Goal: Task Accomplishment & Management: Complete application form

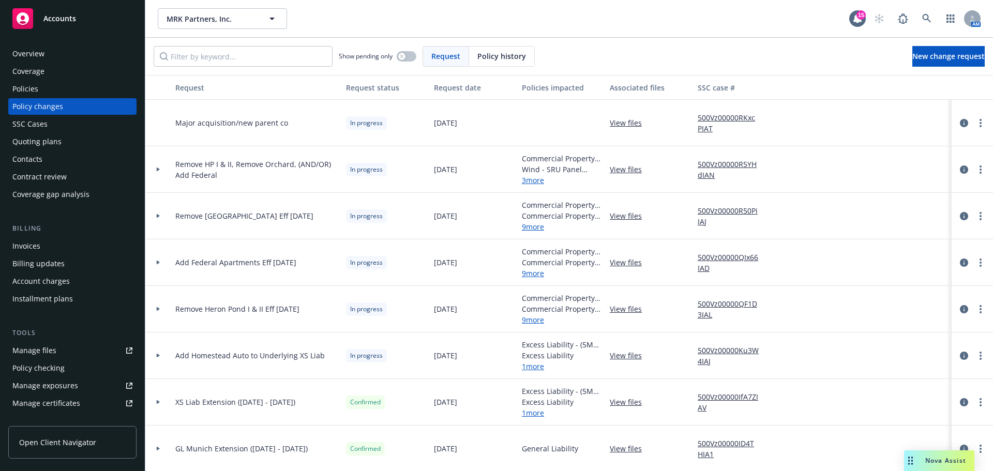
click at [340, 31] on div "MRK Partners, Inc. MRK Partners, Inc. 15 AM" at bounding box center [568, 18] width 847 height 37
click at [226, 58] on input "Filter by keyword..." at bounding box center [243, 56] width 179 height 21
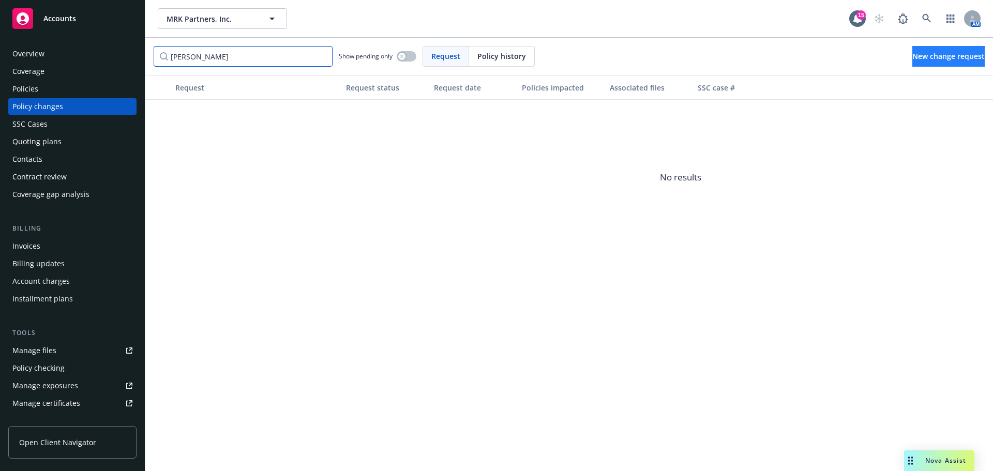
type input "[PERSON_NAME]"
click at [912, 53] on span "New change request" at bounding box center [948, 56] width 72 height 10
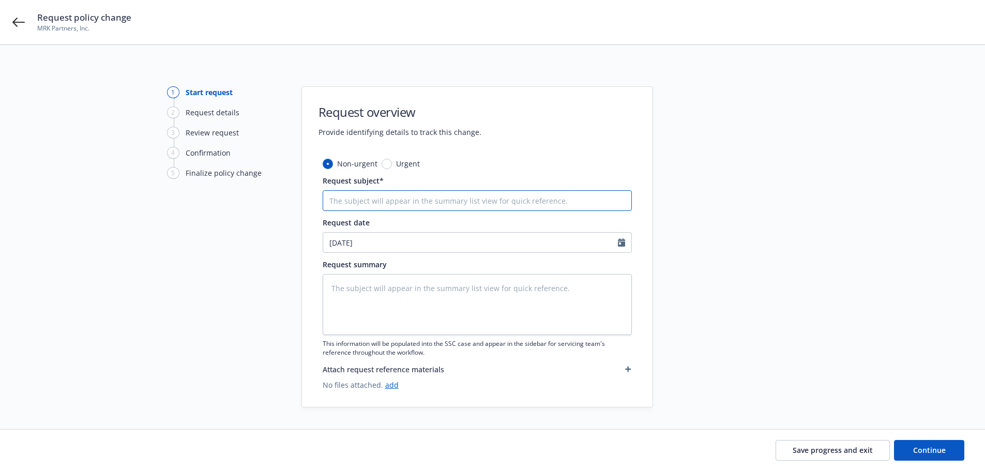
click at [365, 199] on input "Request subject*" at bounding box center [477, 200] width 309 height 21
paste input "25-26 GL ([GEOGRAPHIC_DATA]) Endt 1 - Add 300 [PERSON_NAME]"
type textarea "x"
type input "25-26 GL ([GEOGRAPHIC_DATA]) Endt 1 - Add 300 [PERSON_NAME]"
click at [419, 298] on textarea at bounding box center [477, 304] width 309 height 61
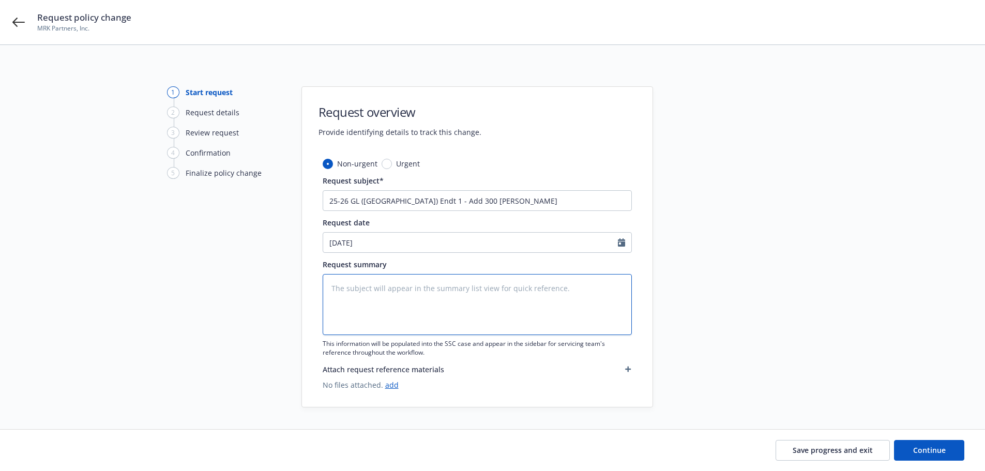
paste textarea "25-26 GL ([GEOGRAPHIC_DATA]) Endt 1 - Add 300 [PERSON_NAME]"
type textarea "x"
type textarea "25-26 GL ([GEOGRAPHIC_DATA]) Endt 1 - Add 300 [PERSON_NAME]"
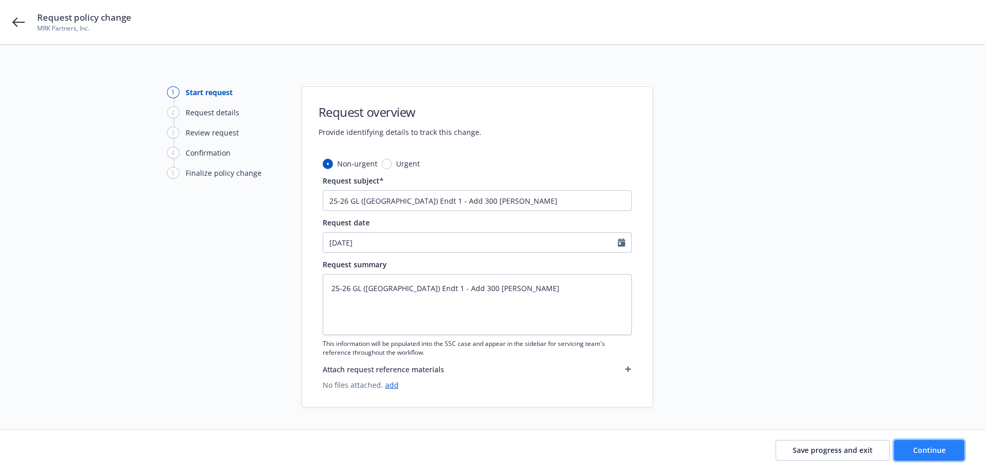
click at [940, 447] on span "Continue" at bounding box center [929, 450] width 33 height 10
type textarea "x"
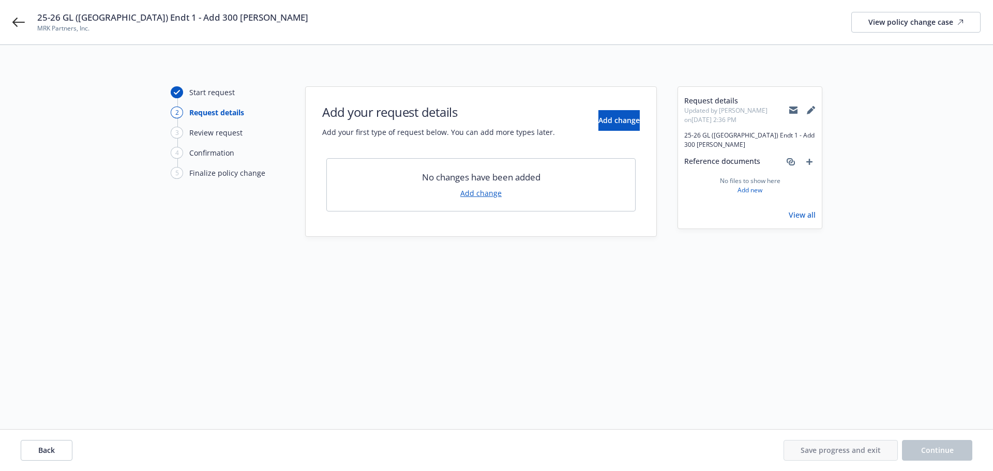
click at [487, 192] on link "Add change" at bounding box center [480, 193] width 41 height 11
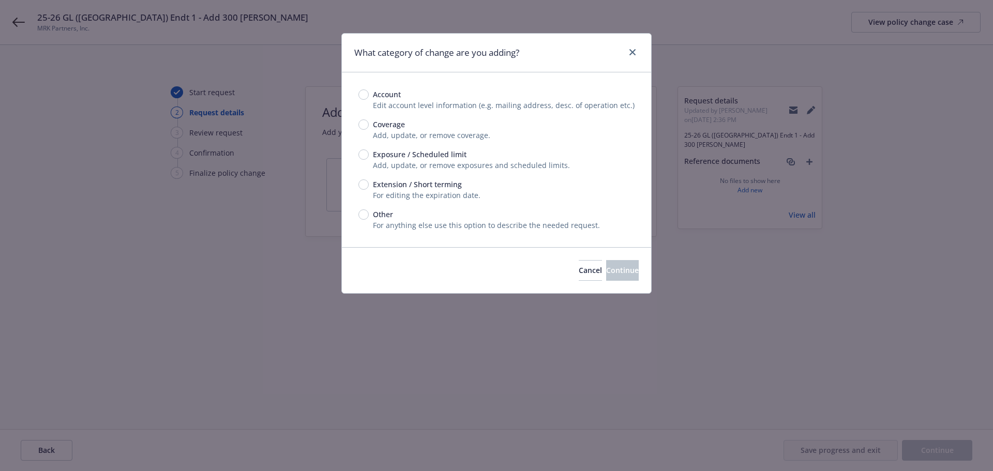
click at [449, 159] on span "Exposure / Scheduled limit" at bounding box center [420, 154] width 94 height 11
click at [369, 159] on input "Exposure / Scheduled limit" at bounding box center [363, 154] width 10 height 10
radio input "true"
click at [606, 277] on button "Continue" at bounding box center [622, 270] width 33 height 21
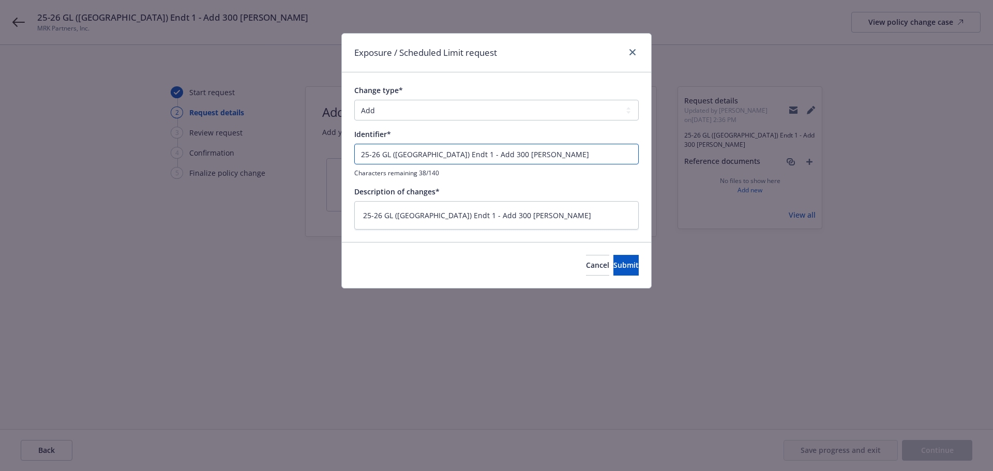
drag, startPoint x: 537, startPoint y: 148, endPoint x: 543, endPoint y: 153, distance: 7.9
click at [538, 149] on input "25-26 GL ([GEOGRAPHIC_DATA]) Endt 1 - Add 300 [PERSON_NAME]" at bounding box center [496, 154] width 284 height 21
type textarea "x"
type input "25-26 GL ([GEOGRAPHIC_DATA]) Endt 1 - Add 300 [PERSON_NAME]"
type textarea "x"
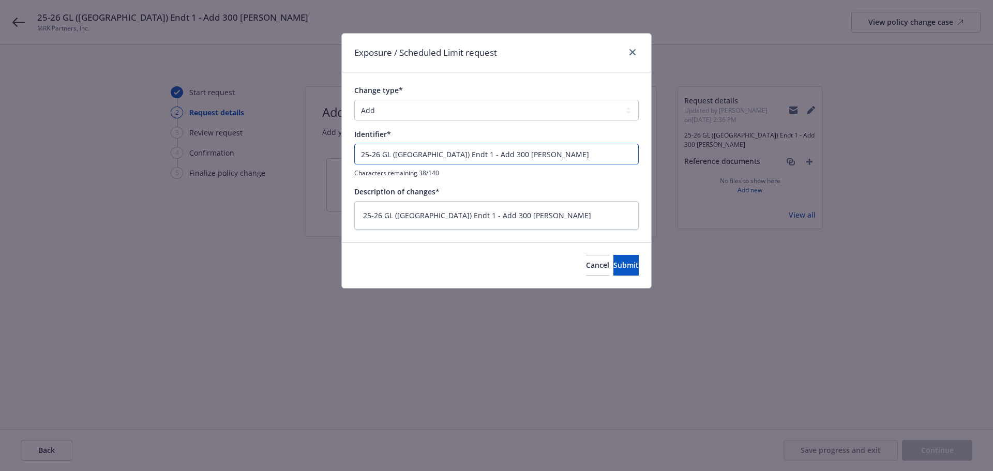
type input "25-26 GL ([GEOGRAPHIC_DATA]) Endt 1 - Add 300 [PERSON_NAME] -"
type textarea "x"
type input "25-26 GL ([GEOGRAPHIC_DATA]) Endt 1 - Add 300 [PERSON_NAME] -"
type textarea "x"
type input "25-26 GL ([GEOGRAPHIC_DATA]) Endt 1 - Add 300 [PERSON_NAME] - G"
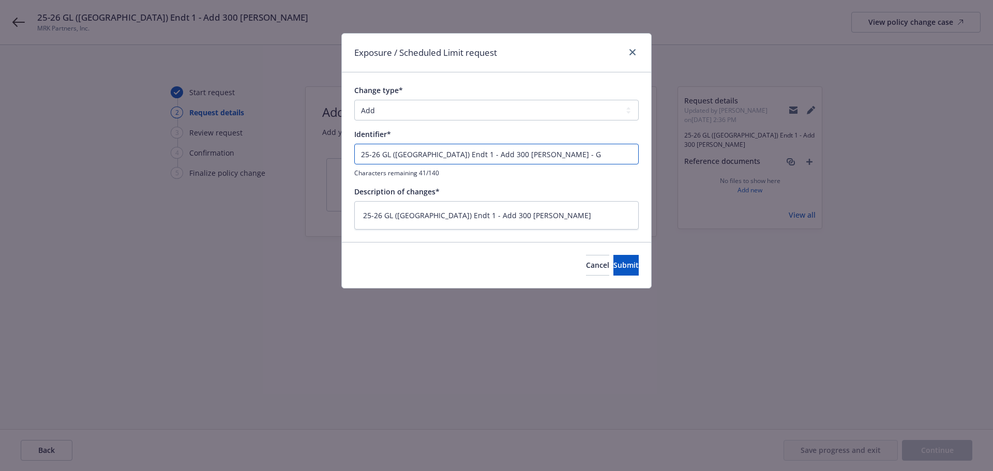
type textarea "x"
type input "25-26 GL ([GEOGRAPHIC_DATA]) Endt 1 - Add 300 [PERSON_NAME] - GL"
click at [556, 219] on textarea "25-26 GL ([GEOGRAPHIC_DATA]) Endt 1 - Add 300 [PERSON_NAME]" at bounding box center [496, 215] width 284 height 28
type textarea "x"
type textarea "25-26 GL ([GEOGRAPHIC_DATA]) Endt 1 - Add 300 [PERSON_NAME]"
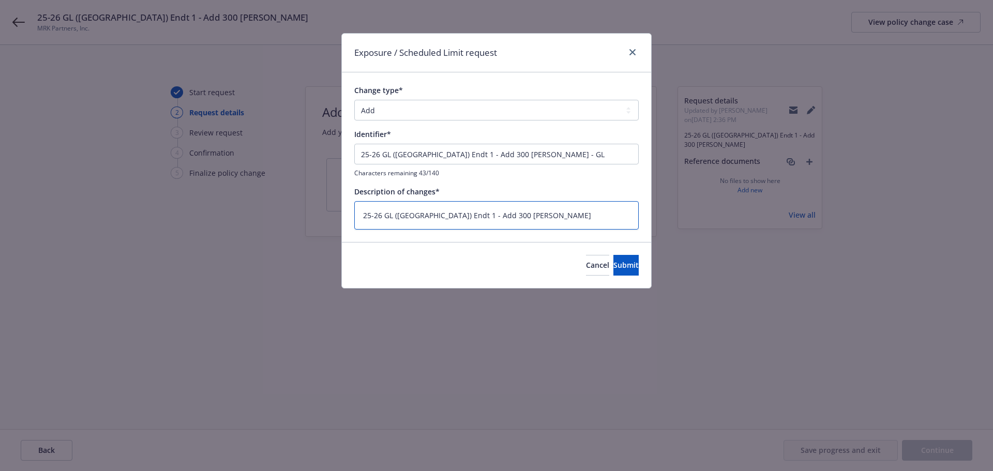
type textarea "x"
type textarea "25-26 GL ([GEOGRAPHIC_DATA]) Endt 1 - Add 300 [PERSON_NAME] -"
type textarea "x"
type textarea "25-26 GL ([GEOGRAPHIC_DATA]) Endt 1 - Add 300 [PERSON_NAME] -"
type textarea "x"
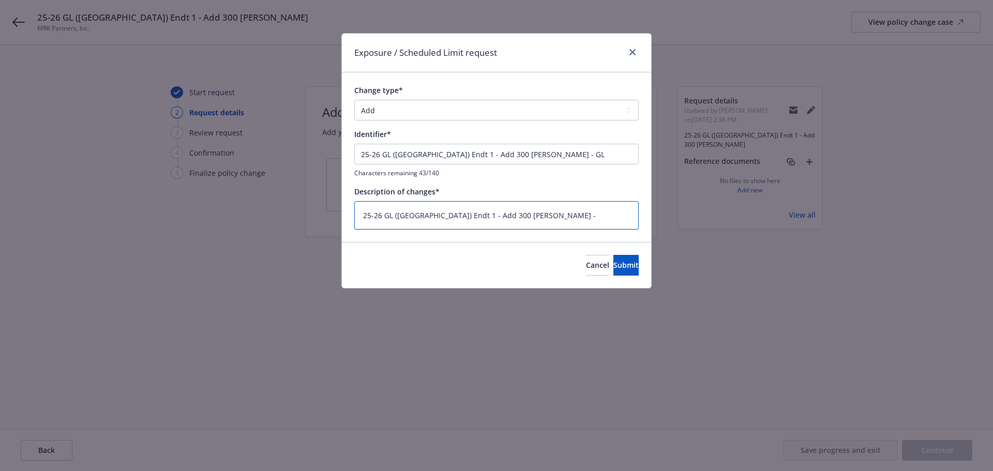
type textarea "25-26 GL ([GEOGRAPHIC_DATA]) Endt 1 - Add 300 [PERSON_NAME] - G"
type textarea "x"
type textarea "25-26 GL ([GEOGRAPHIC_DATA]) Endt 1 - Add 300 [PERSON_NAME] - GL"
click at [613, 263] on span "Submit" at bounding box center [625, 265] width 25 height 10
type textarea "x"
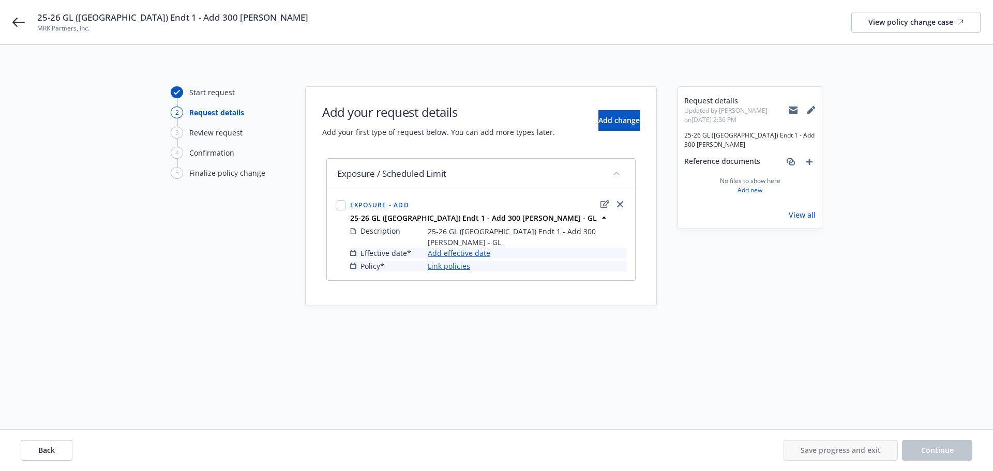
click at [439, 248] on link "Add effective date" at bounding box center [459, 253] width 63 height 11
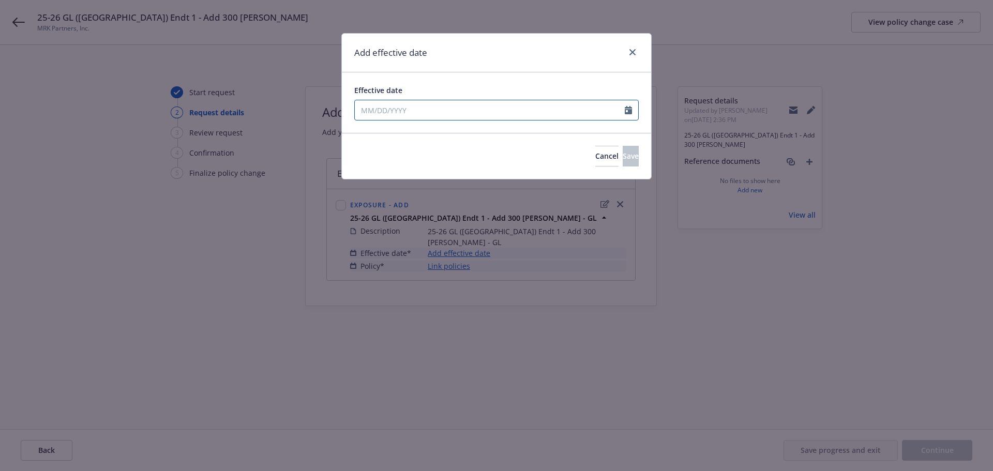
click at [424, 104] on input "Effective date" at bounding box center [490, 110] width 270 height 20
select select "9"
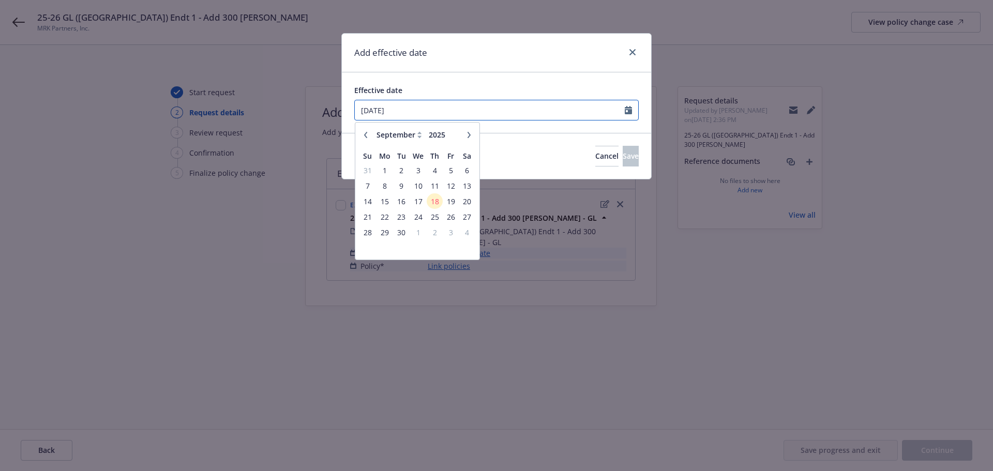
type input "[DATE]"
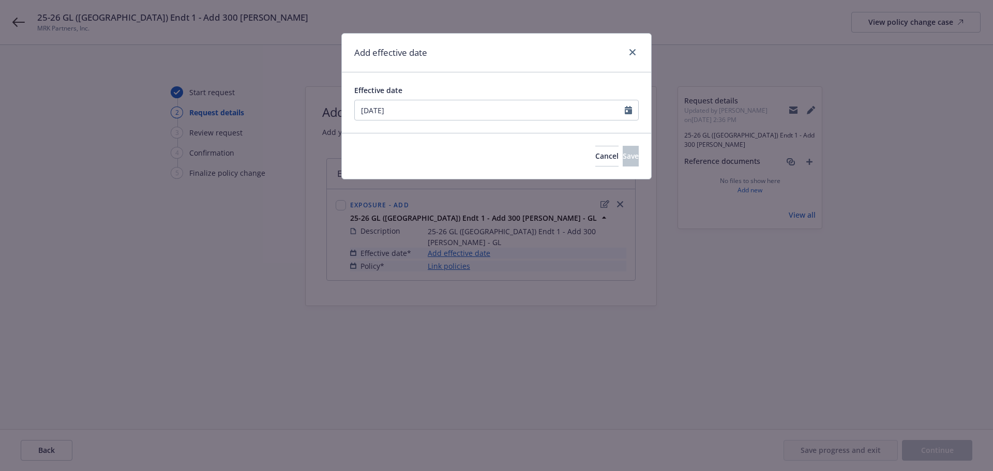
click at [447, 85] on div "Effective date" at bounding box center [496, 90] width 284 height 11
drag, startPoint x: 617, startPoint y: 138, endPoint x: 618, endPoint y: 145, distance: 6.7
click at [618, 142] on div "Cancel Save" at bounding box center [496, 156] width 309 height 46
click at [618, 145] on div "Cancel Save" at bounding box center [496, 156] width 309 height 46
drag, startPoint x: 617, startPoint y: 151, endPoint x: 596, endPoint y: 158, distance: 22.1
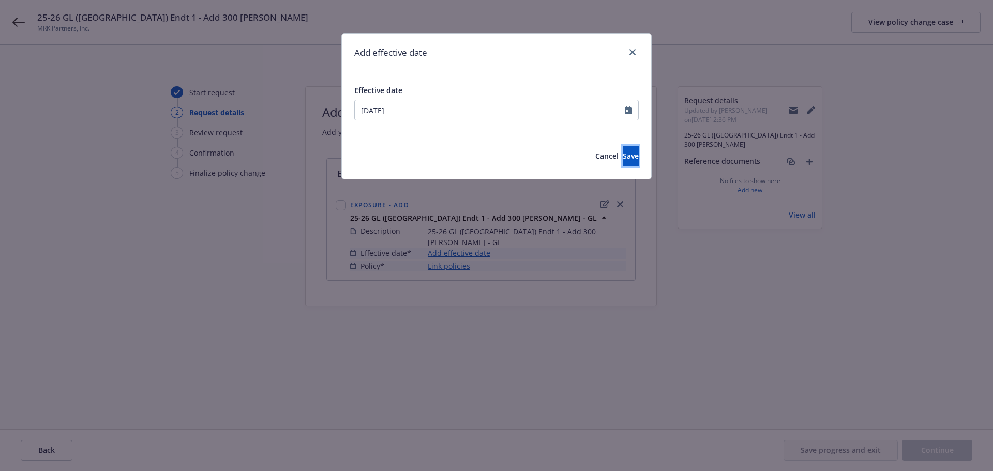
click at [623, 152] on span "Save" at bounding box center [631, 156] width 16 height 10
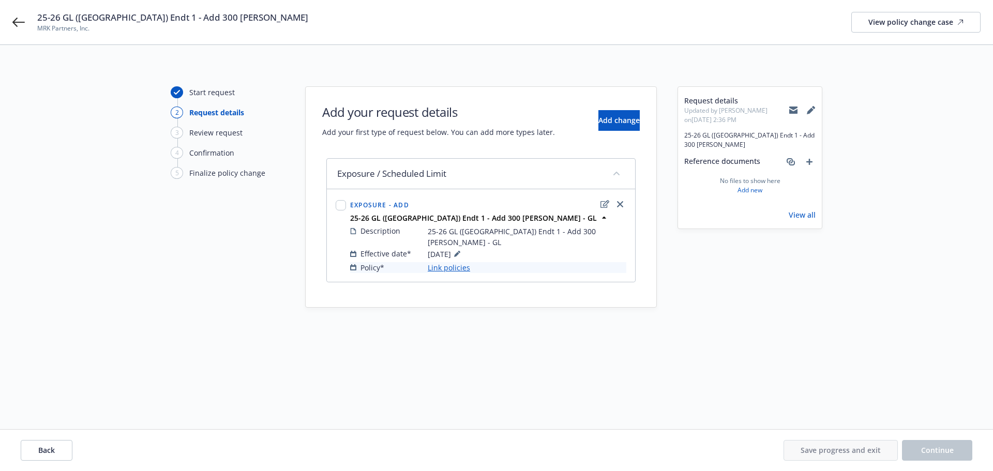
click at [454, 262] on link "Link policies" at bounding box center [449, 267] width 42 height 11
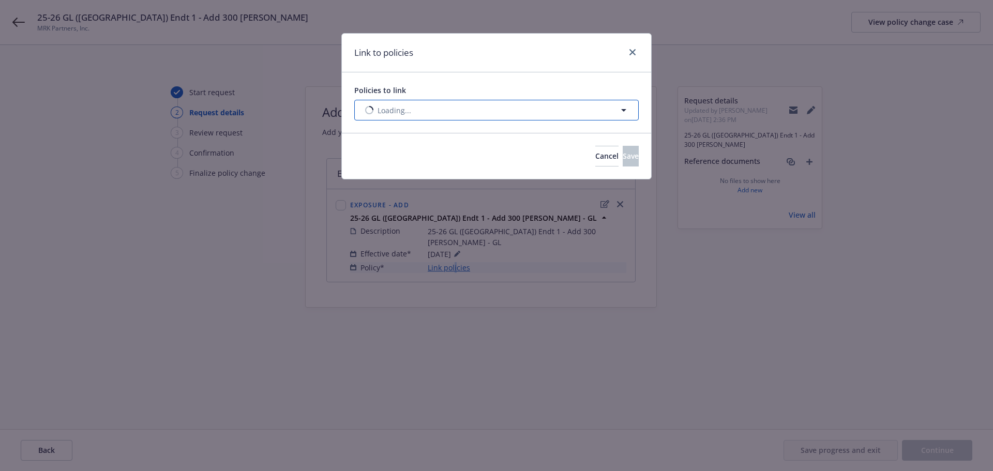
click at [427, 114] on button "Loading..." at bounding box center [496, 110] width 284 height 21
select select "ACTIVE"
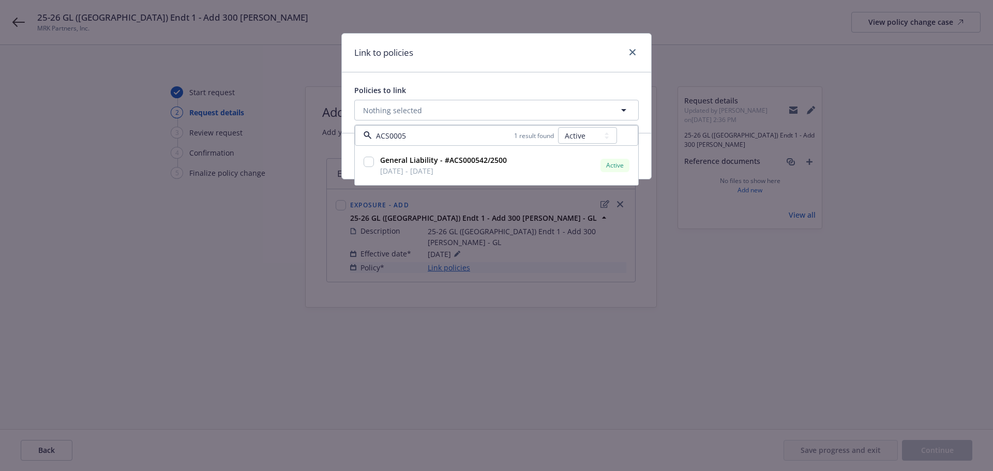
type input "ACS00054"
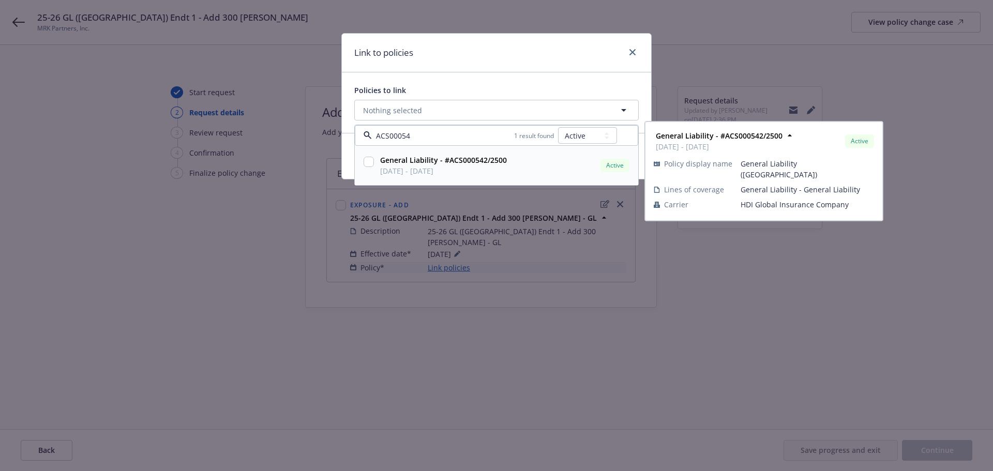
click at [370, 158] on input "checkbox" at bounding box center [368, 162] width 10 height 10
checkbox input "true"
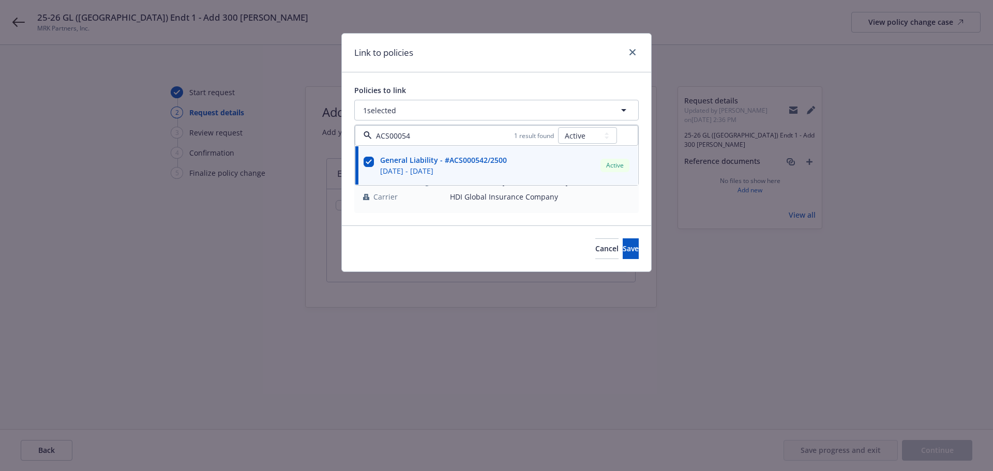
type input "ACS00054"
click at [536, 74] on div "Policies to link 1 selected ACS00054 1 result found All Active Upcoming Expired…" at bounding box center [496, 148] width 309 height 153
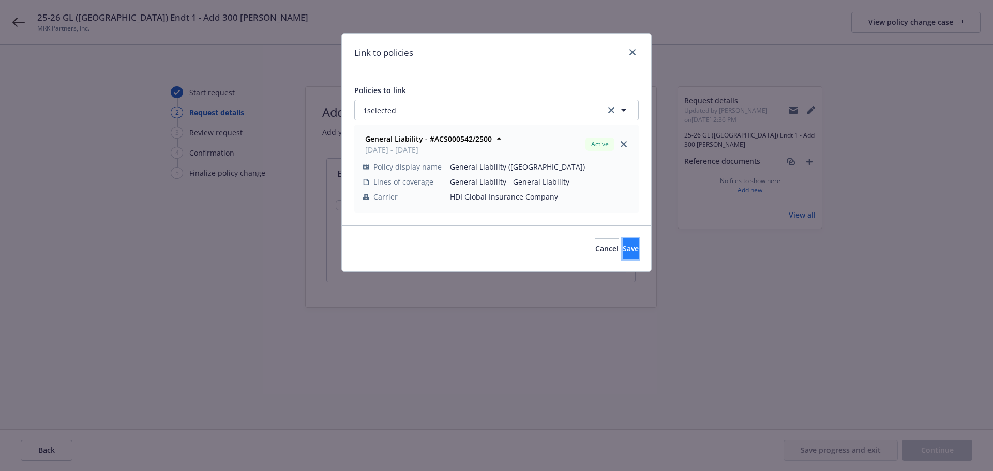
click at [623, 253] on button "Save" at bounding box center [631, 248] width 16 height 21
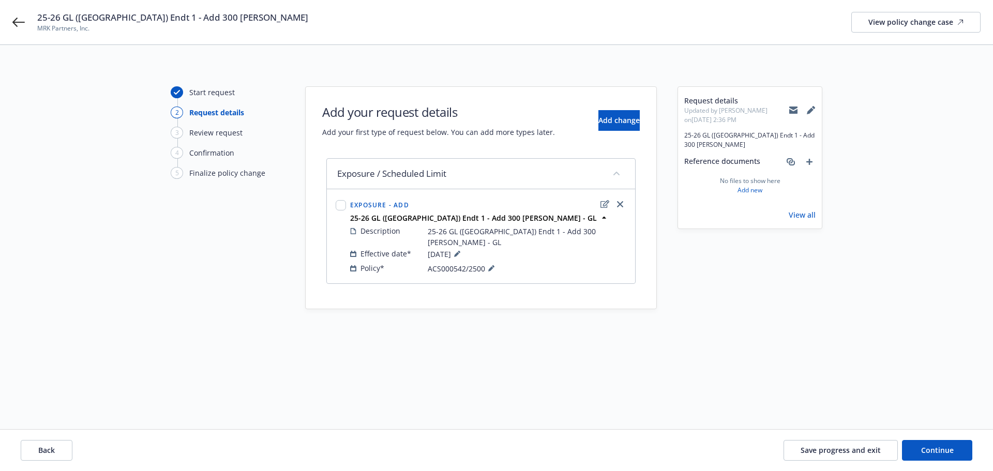
click at [987, 451] on div "Back Save progress and exit Continue" at bounding box center [496, 450] width 993 height 41
click at [959, 450] on button "Continue" at bounding box center [937, 450] width 70 height 21
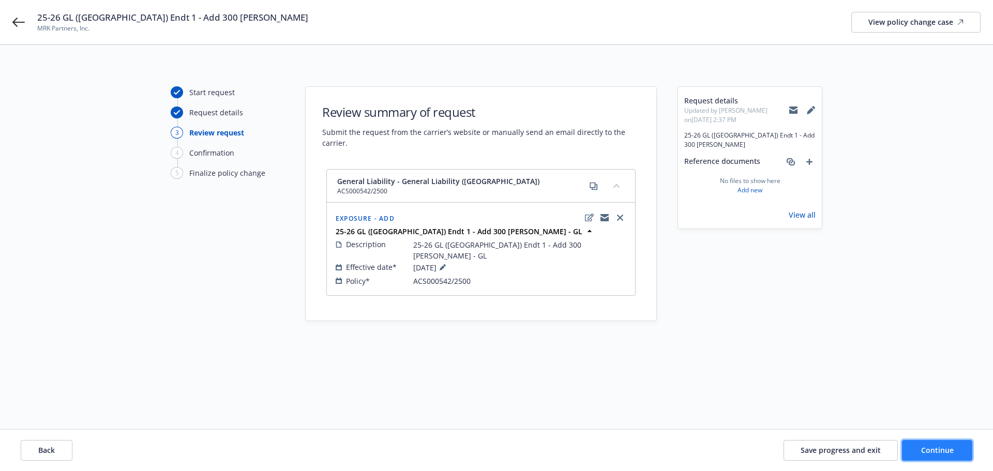
click at [928, 456] on button "Continue" at bounding box center [937, 450] width 70 height 21
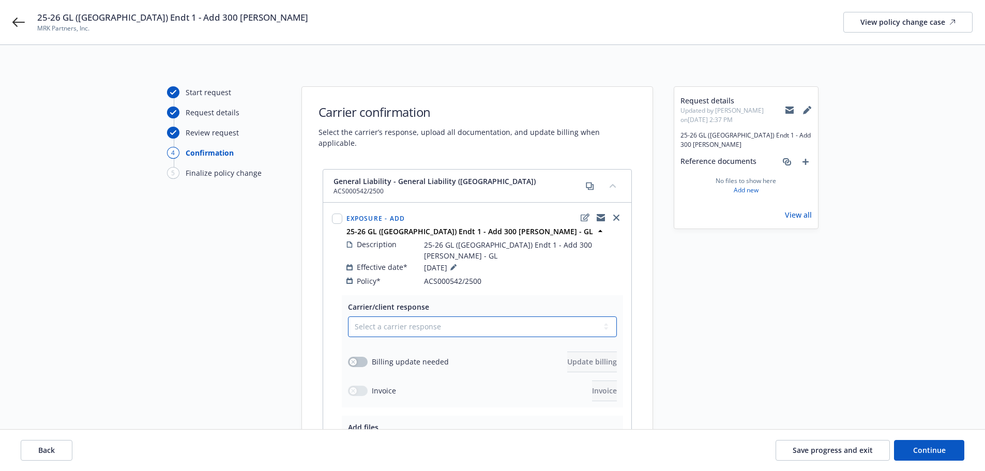
click at [516, 316] on select "Select a carrier response Accepted Accepted with revision No endorsement needed…" at bounding box center [482, 326] width 269 height 21
select select "ACCEPTED"
click at [348, 316] on select "Select a carrier response Accepted Accepted with revision No endorsement needed…" at bounding box center [482, 326] width 269 height 21
click at [366, 357] on button "button" at bounding box center [358, 362] width 20 height 10
drag, startPoint x: 532, startPoint y: 337, endPoint x: 538, endPoint y: 337, distance: 6.2
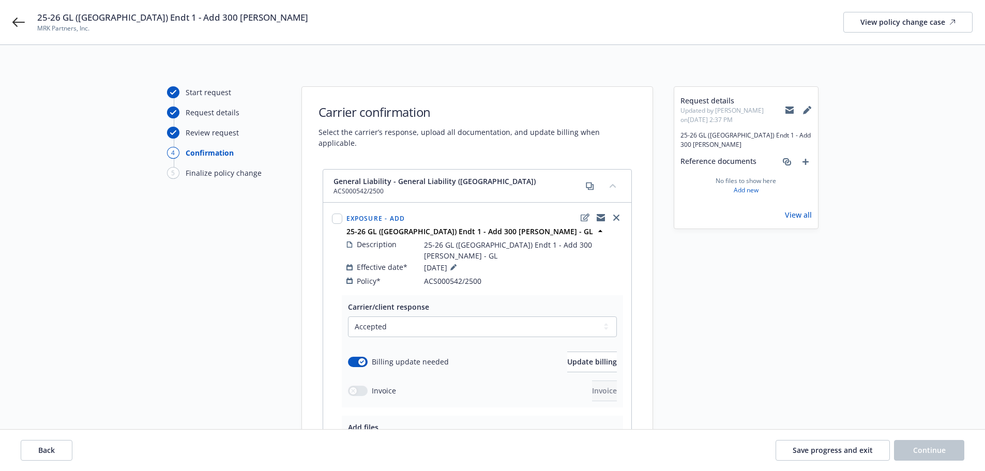
click at [533, 352] on div "Billing update needed Update billing" at bounding box center [482, 362] width 269 height 21
click at [567, 352] on button "Update billing" at bounding box center [592, 362] width 50 height 21
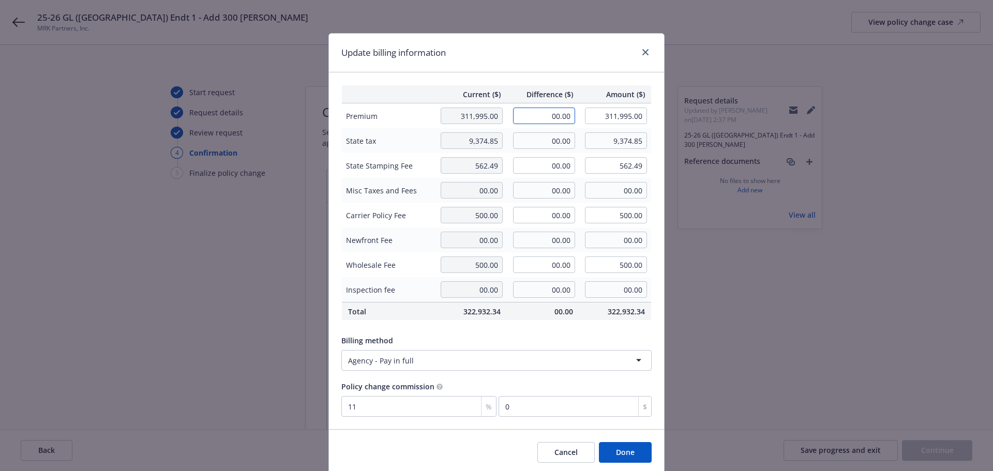
click at [541, 118] on input "00.00" at bounding box center [544, 116] width 62 height 17
type input "250.00"
type input "312,245.00"
type input "27.5"
click at [542, 135] on input "00.00" at bounding box center [544, 140] width 62 height 17
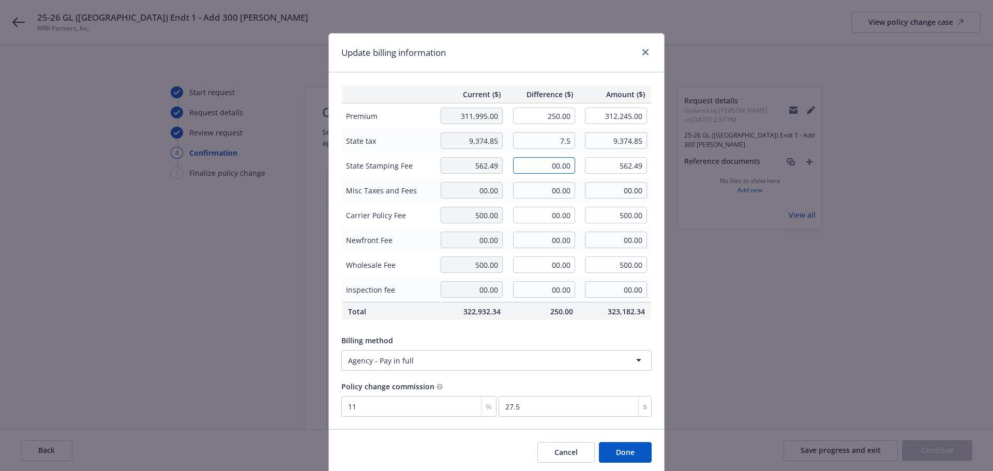
type input "7.50"
type input "9,382.35"
click at [532, 162] on input "00.00" at bounding box center [544, 165] width 62 height 17
type input "0.45"
type input "562.94"
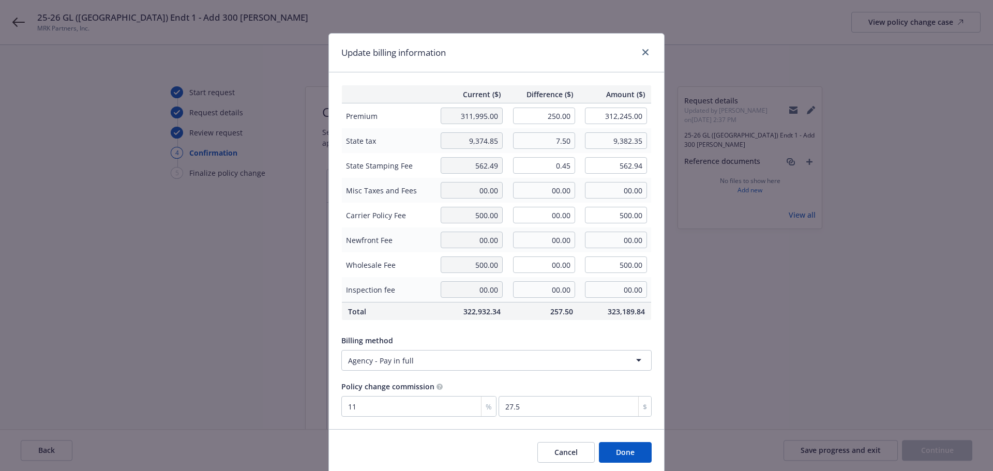
click at [544, 51] on div "Update billing information" at bounding box center [496, 53] width 335 height 39
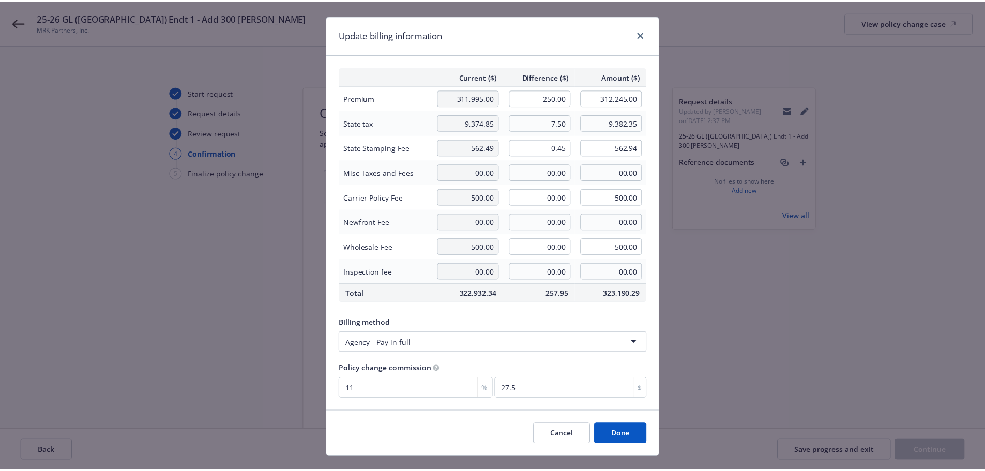
scroll to position [38, 0]
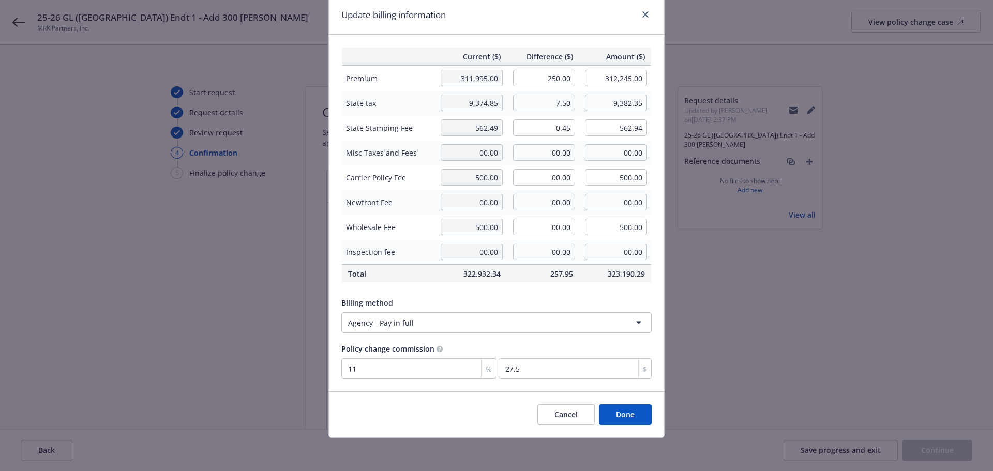
click at [619, 410] on button "Done" at bounding box center [625, 414] width 53 height 21
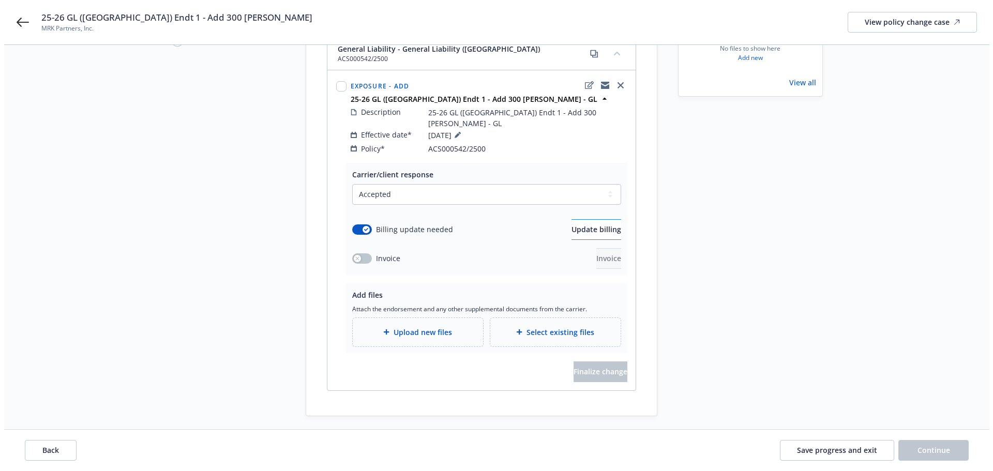
scroll to position [139, 0]
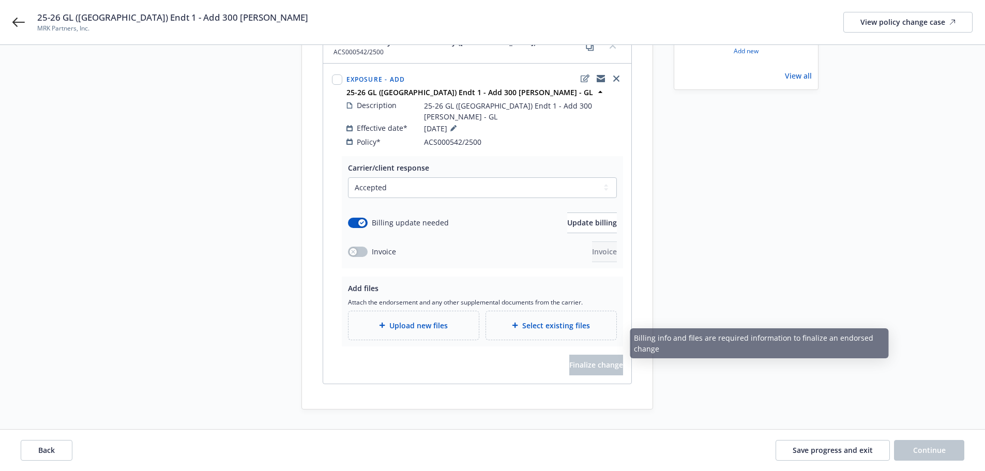
click at [426, 321] on div "Add files Attach the endorsement and any other supplemental documents from the …" at bounding box center [482, 312] width 281 height 70
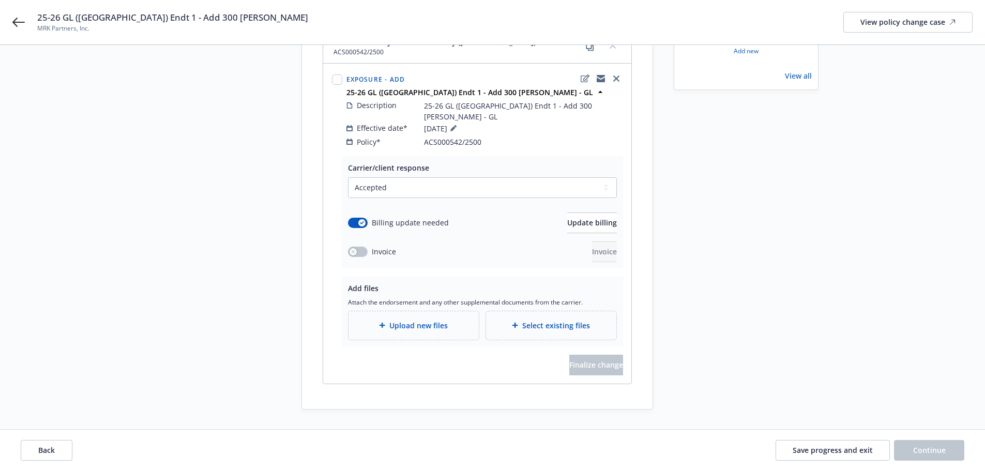
click at [417, 320] on span "Upload new files" at bounding box center [418, 325] width 58 height 11
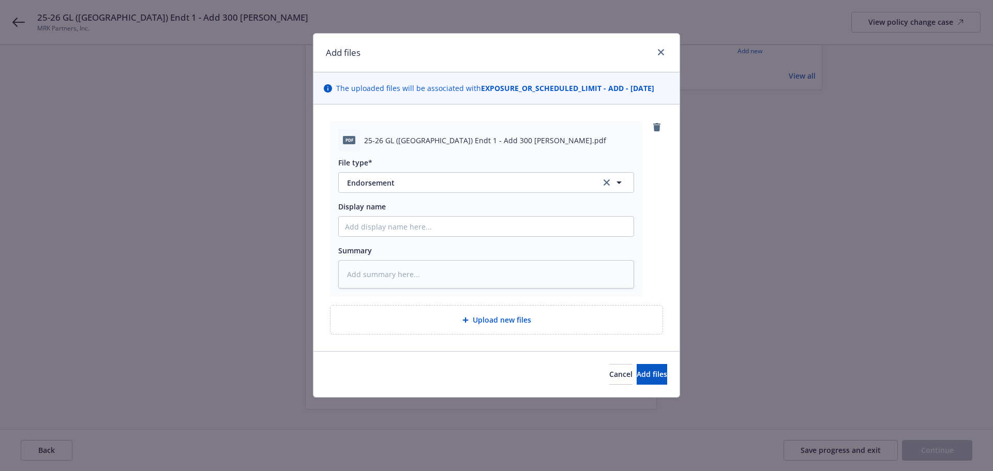
click at [362, 211] on span "Display name" at bounding box center [362, 207] width 48 height 10
click at [362, 217] on input "Display name" at bounding box center [486, 227] width 295 height 20
click at [371, 219] on input "Display name" at bounding box center [486, 227] width 295 height 20
paste input "25-26 GL ([GEOGRAPHIC_DATA]) Endt 1 - Add 300 [PERSON_NAME]"
type textarea "x"
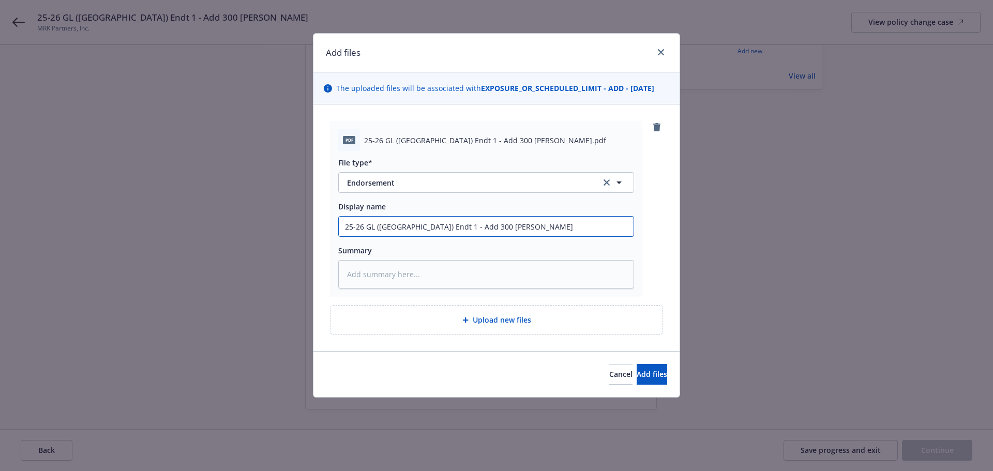
type input "25-26 GL ([GEOGRAPHIC_DATA]) Endt 1 - Add 300 [PERSON_NAME]"
type textarea "x"
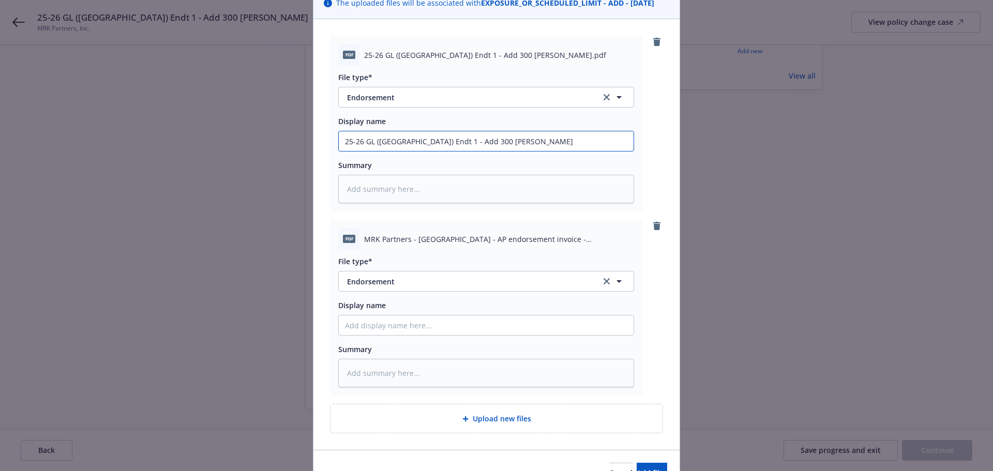
scroll to position [103, 0]
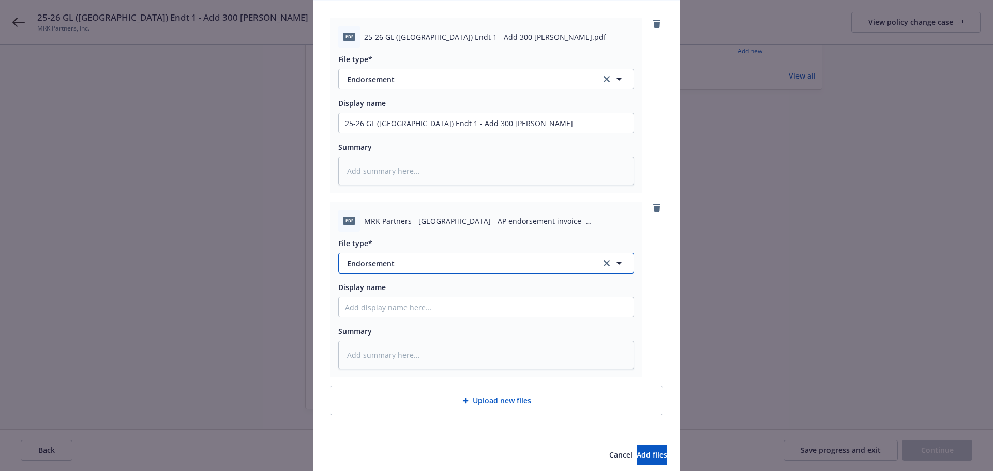
click at [389, 262] on span "Endorsement" at bounding box center [466, 263] width 239 height 11
type input "invoi"
click at [388, 312] on div "Invoice - Third Party" at bounding box center [384, 319] width 78 height 15
click at [372, 313] on input "Display name" at bounding box center [486, 307] width 295 height 20
type textarea "x"
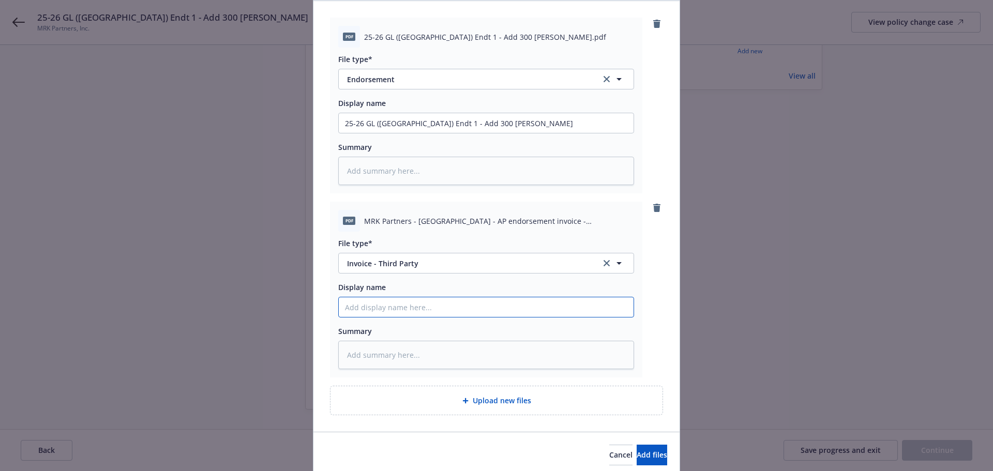
type input "("
type textarea "x"
type input "(C"
type textarea "x"
type input "(Ca"
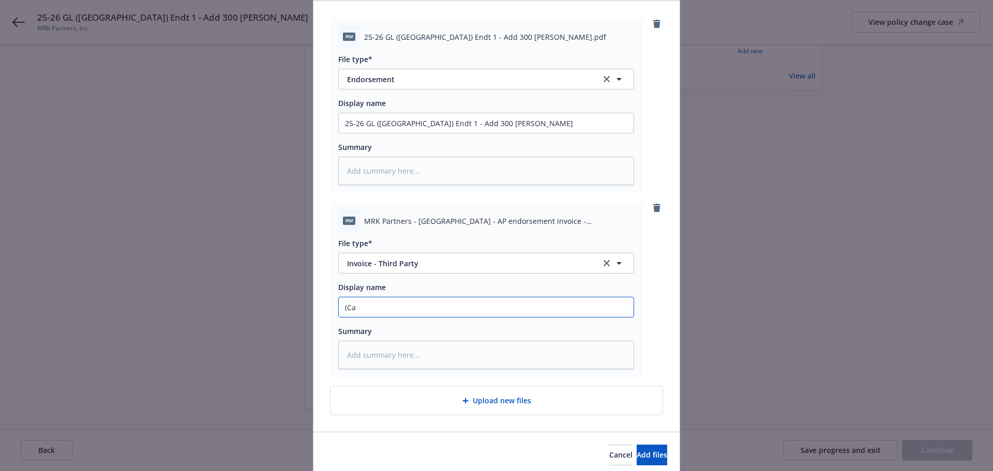
type textarea "x"
type input "(Car"
type textarea "x"
type input "([PERSON_NAME]"
type textarea "x"
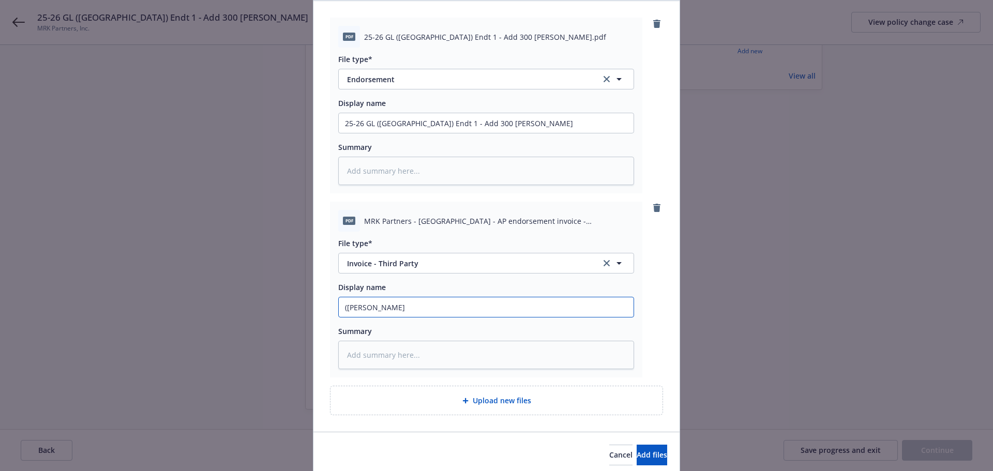
type input "([PERSON_NAME]"
type textarea "x"
type input "([PERSON_NAME]"
type textarea "x"
type input "(Carrier"
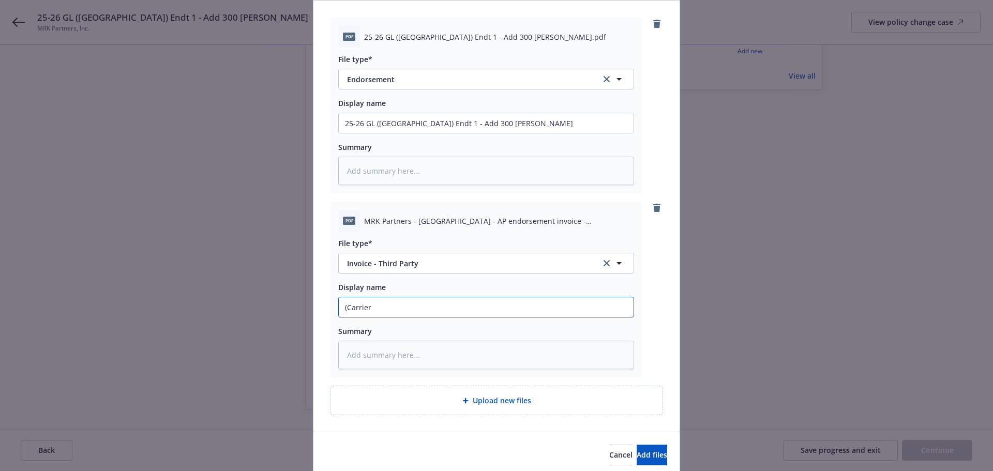
type textarea "x"
type input "(Carrier"
type textarea "x"
type input "(Carrier I"
type textarea "x"
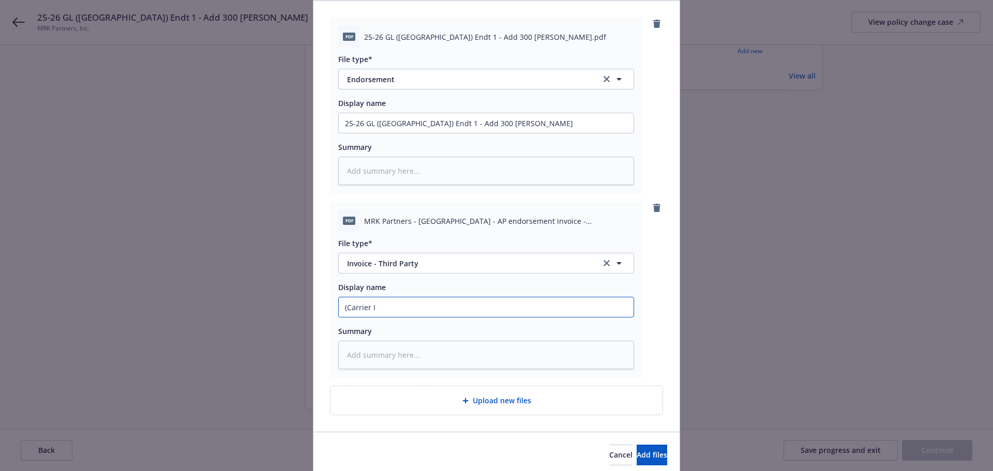
type input "(Carrier In"
type textarea "x"
type input "(Carrier Inv"
type textarea "x"
type input "(Carrier Invo"
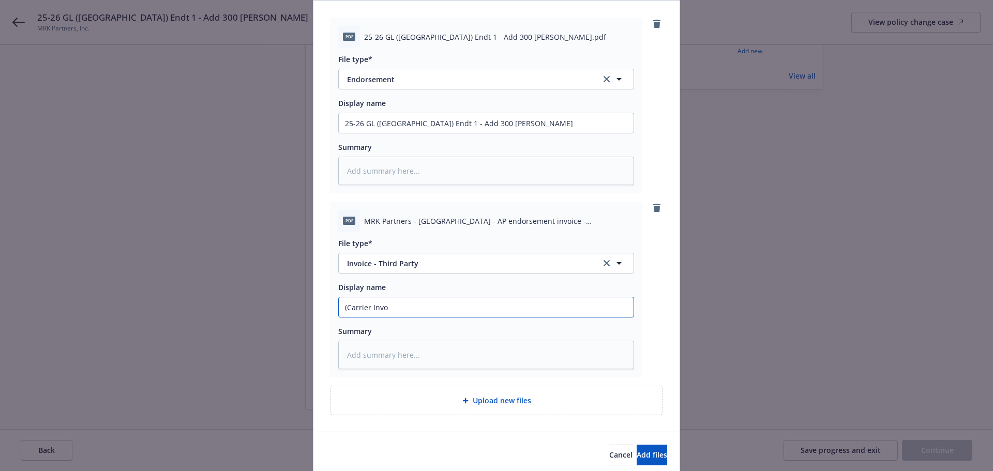
type textarea "x"
type input "(Carrier Invoi"
type textarea "x"
type input "(Carrier Invoic"
type textarea "x"
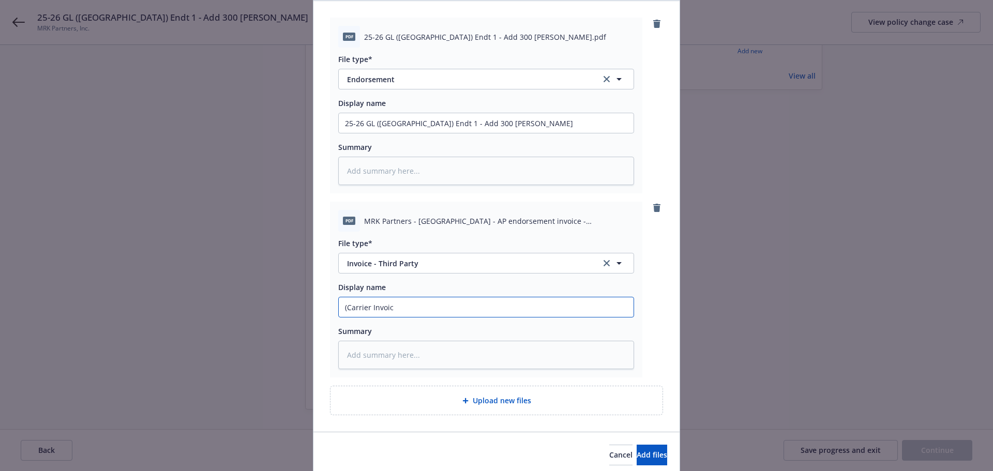
type input "(Carrier Invoice"
type textarea "x"
type input "(Carrier Invoice)"
type textarea "x"
type input "(Carrier Invoice)"
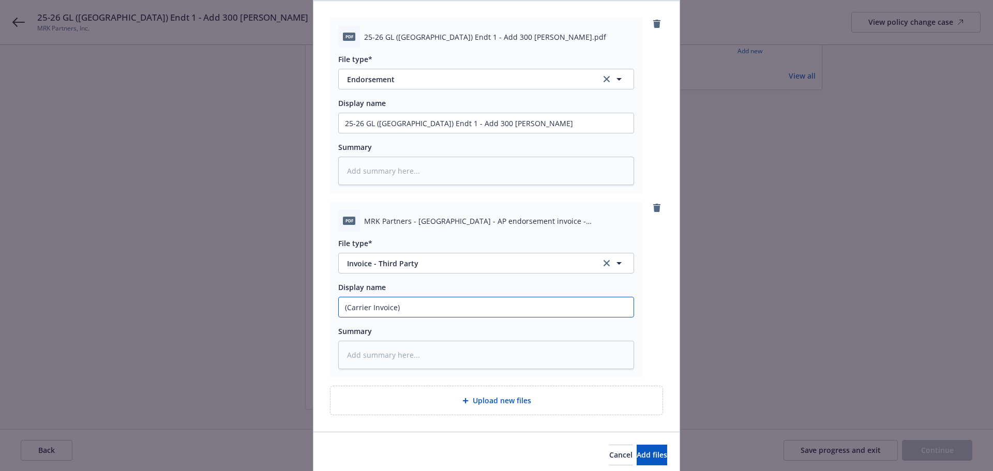
paste input "25-26 GL ([GEOGRAPHIC_DATA]) Endt 1 - Add 300 [PERSON_NAME]"
type textarea "x"
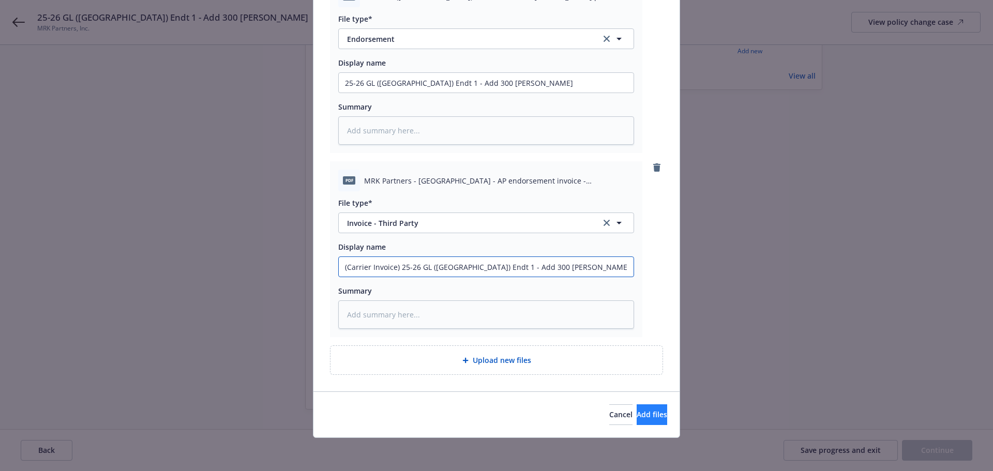
type input "(Carrier Invoice) 25-26 GL ([GEOGRAPHIC_DATA]) Endt 1 - Add 300 [PERSON_NAME]"
click at [636, 414] on span "Add files" at bounding box center [651, 414] width 31 height 10
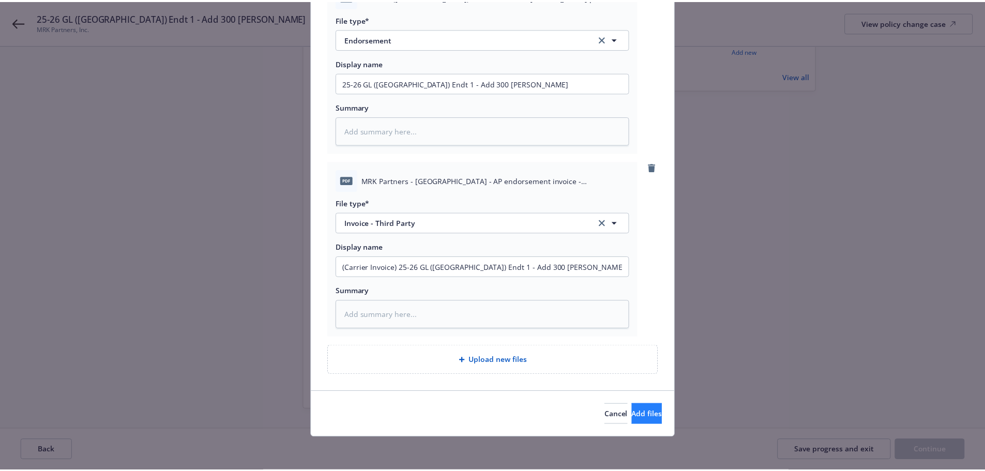
scroll to position [106, 0]
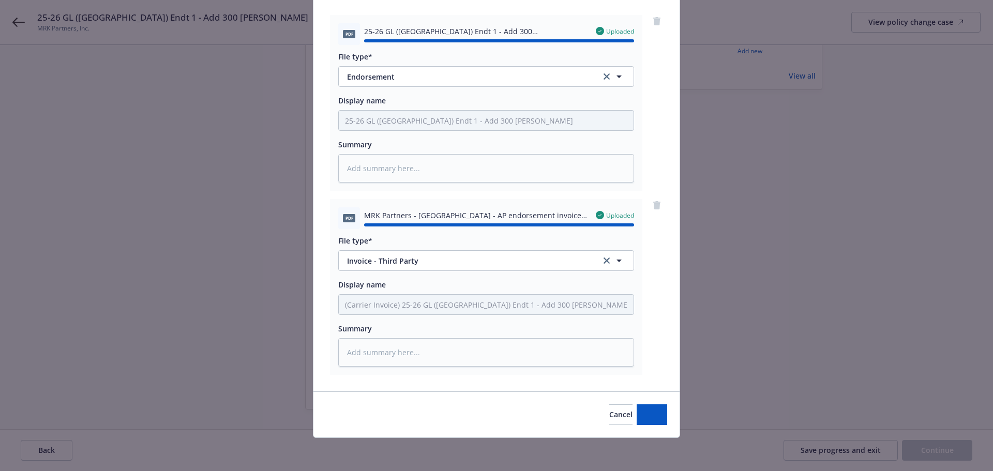
type textarea "x"
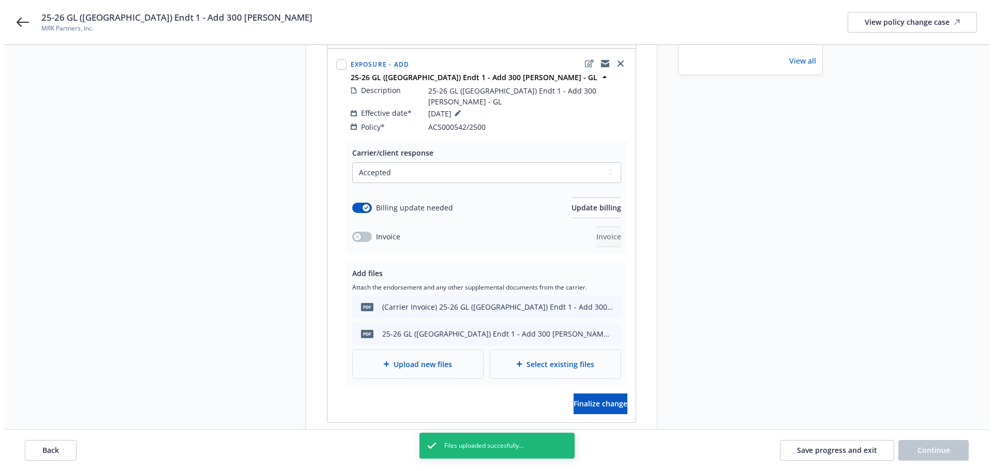
scroll to position [155, 0]
click at [603, 393] on div "Carrier/client response Select a carrier response Accepted Accepted with revisi…" at bounding box center [477, 280] width 308 height 281
click at [588, 398] on span "Finalize change" at bounding box center [596, 403] width 54 height 10
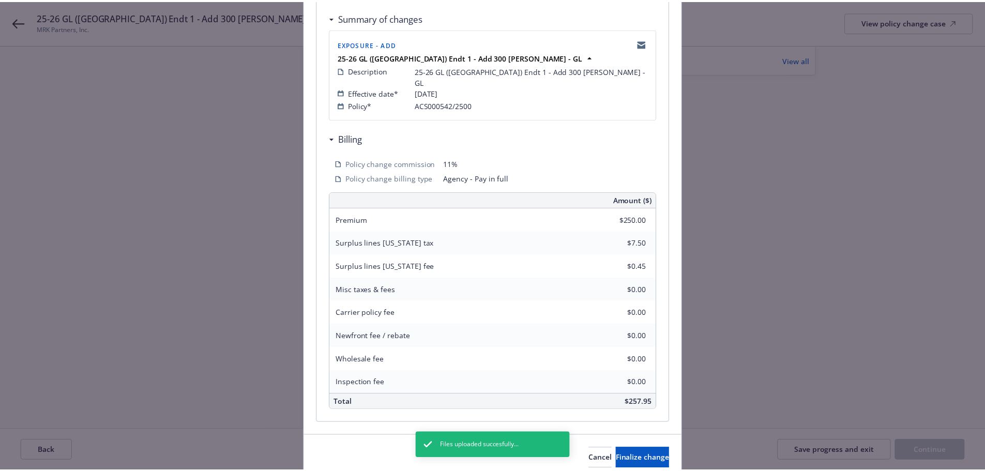
scroll to position [228, 0]
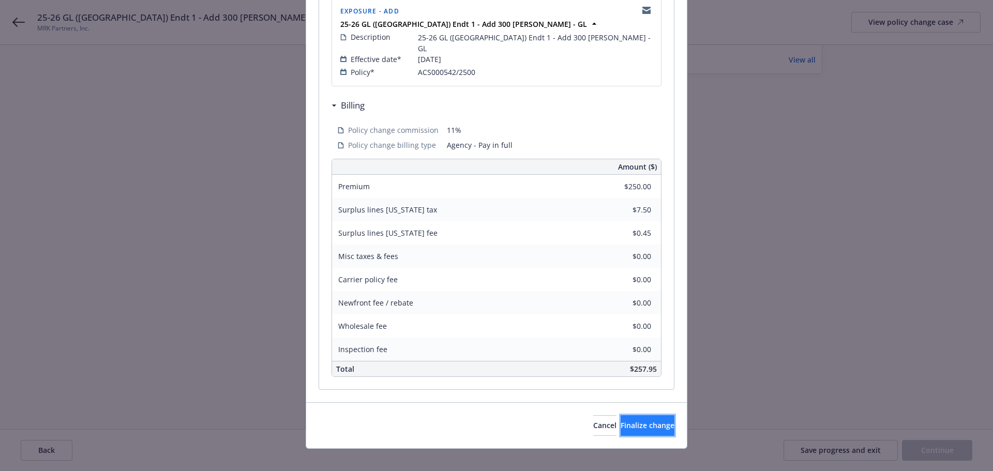
click at [620, 420] on span "Finalize change" at bounding box center [647, 425] width 54 height 10
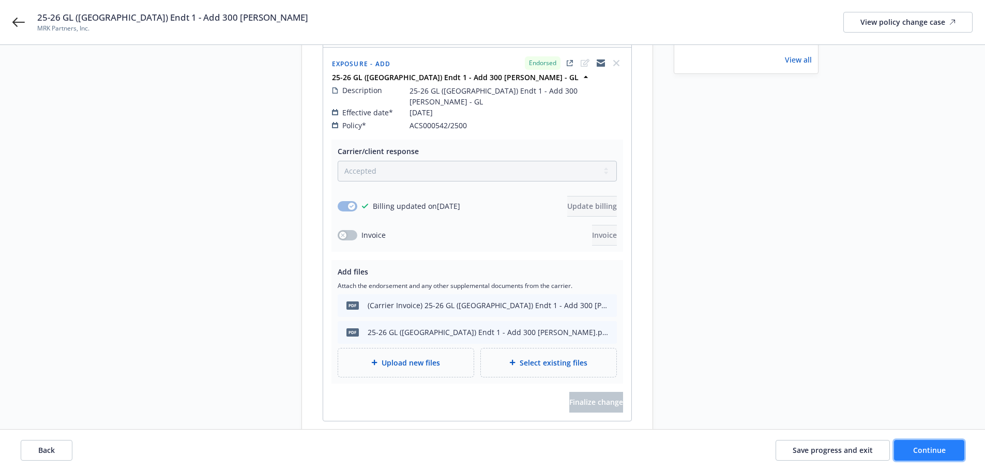
click at [935, 451] on span "Continue" at bounding box center [929, 450] width 33 height 10
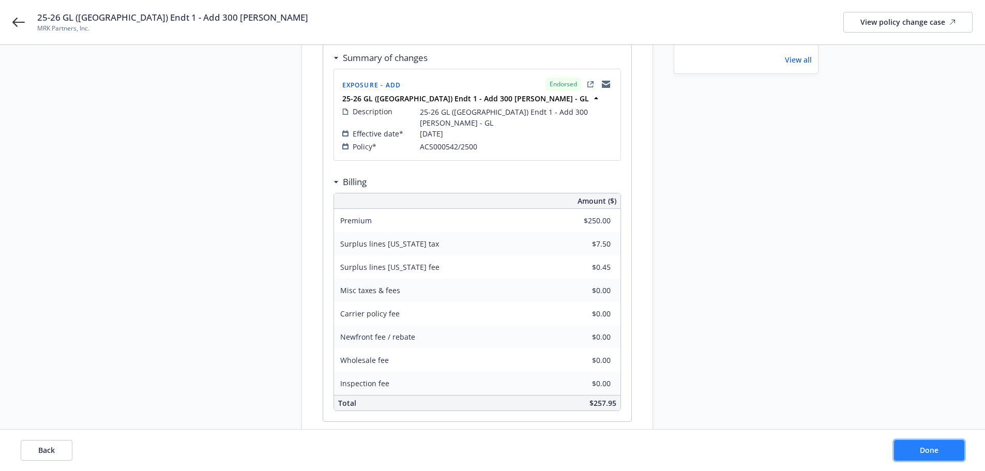
click at [923, 451] on span "Done" at bounding box center [929, 450] width 19 height 10
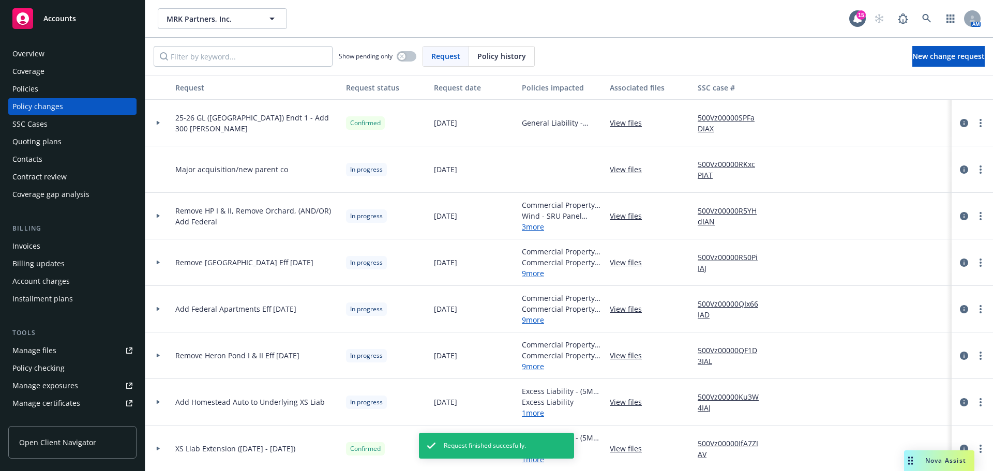
click at [40, 242] on div "Invoices" at bounding box center [72, 246] width 120 height 17
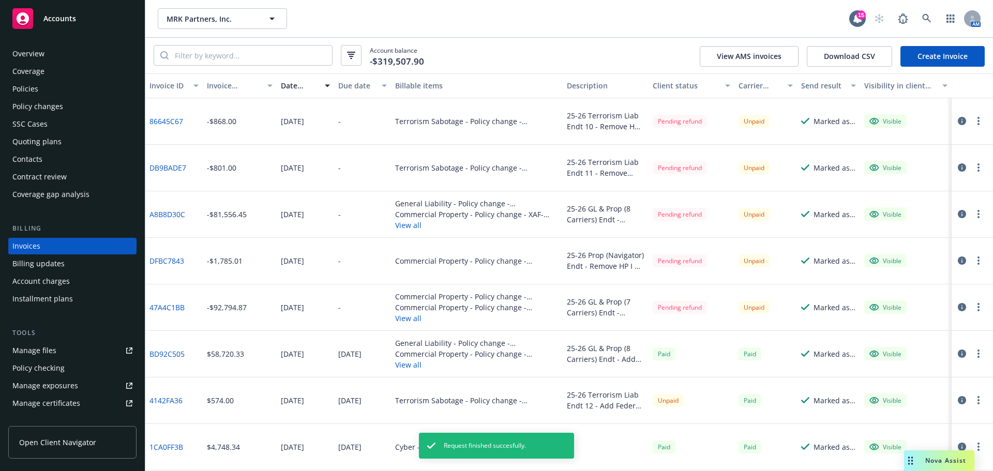
click at [949, 56] on link "Create Invoice" at bounding box center [942, 56] width 84 height 21
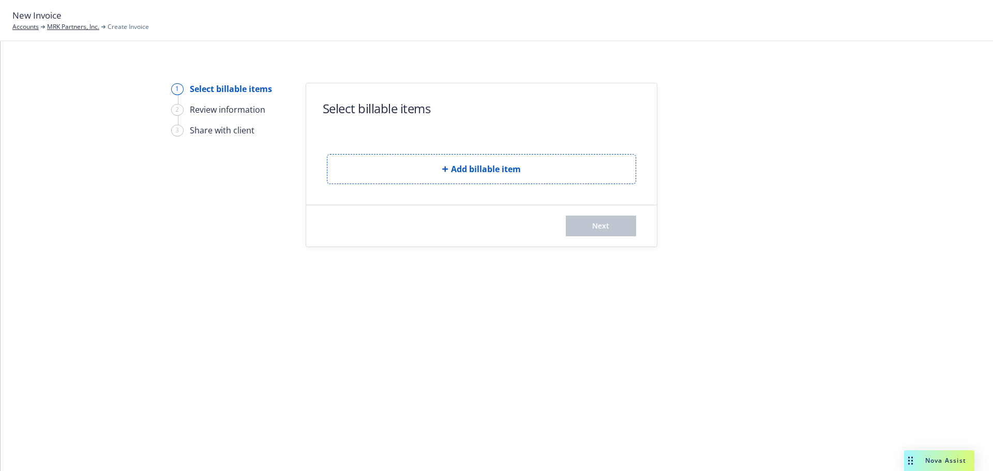
click at [453, 185] on form "Select billable items Add billable item Next" at bounding box center [481, 164] width 351 height 163
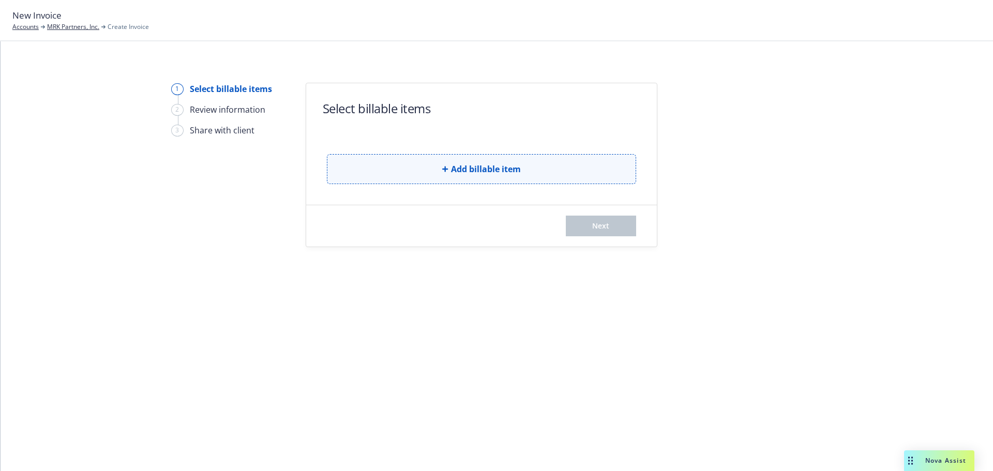
click at [453, 172] on span "Add billable item" at bounding box center [486, 169] width 70 height 12
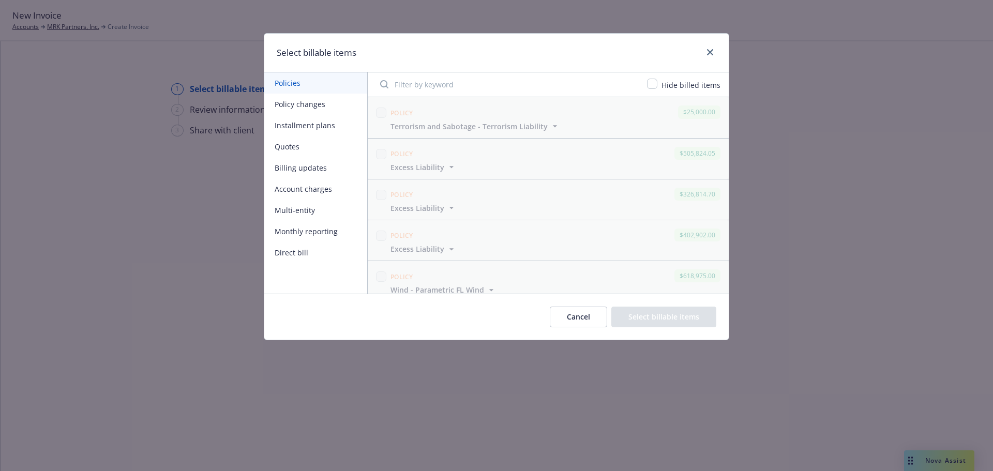
click at [322, 104] on button "Policy changes" at bounding box center [315, 104] width 103 height 21
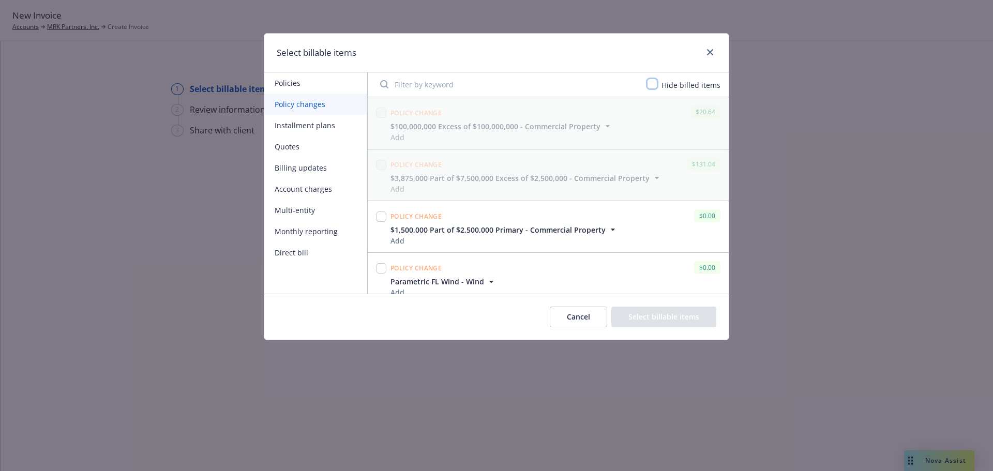
click at [651, 83] on input "checkbox" at bounding box center [652, 84] width 10 height 10
checkbox input "true"
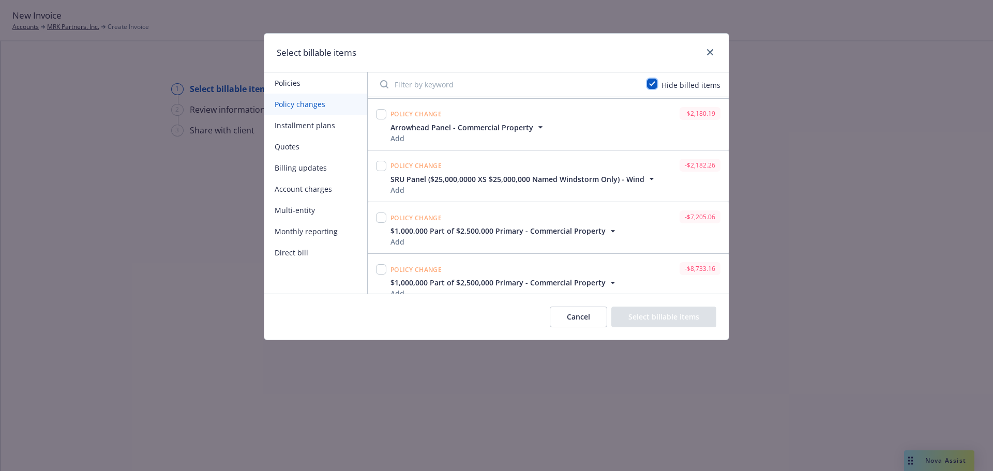
scroll to position [1098, 0]
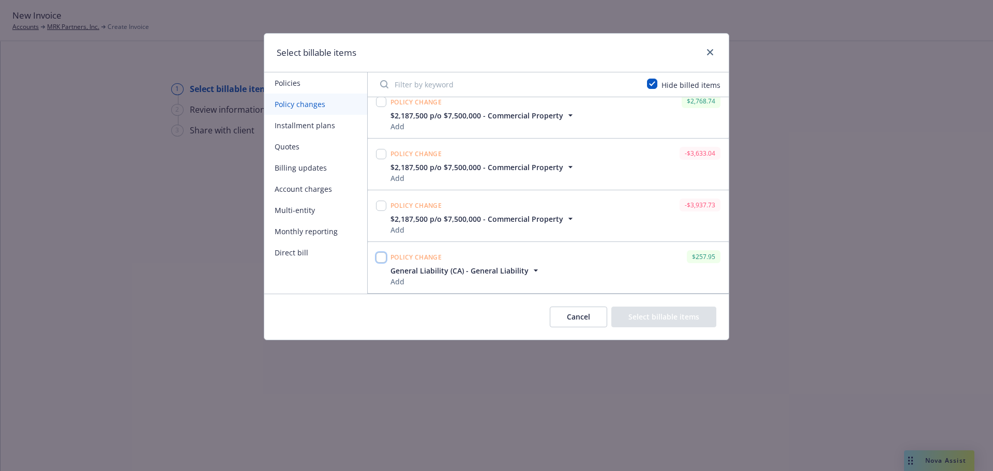
click at [380, 257] on input "checkbox" at bounding box center [381, 257] width 10 height 10
checkbox input "true"
click at [638, 311] on button "Select billable items" at bounding box center [663, 317] width 105 height 21
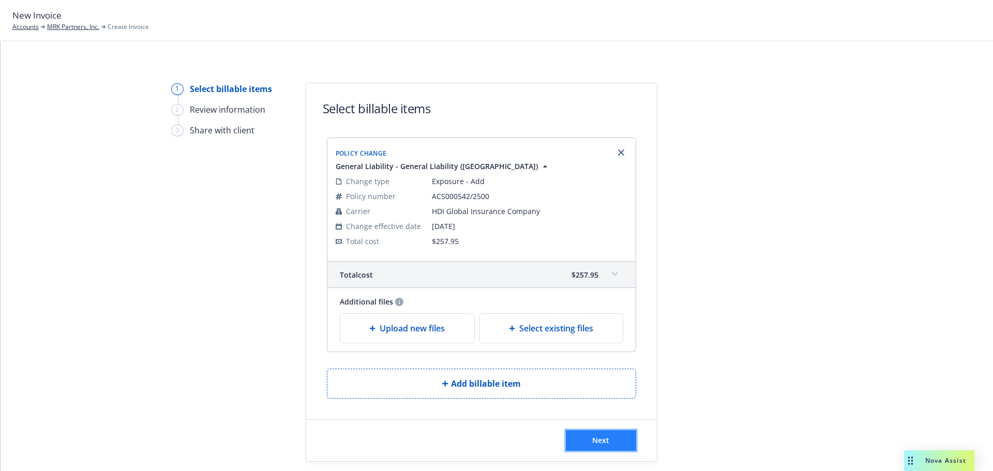
click at [586, 437] on button "Next" at bounding box center [601, 440] width 70 height 21
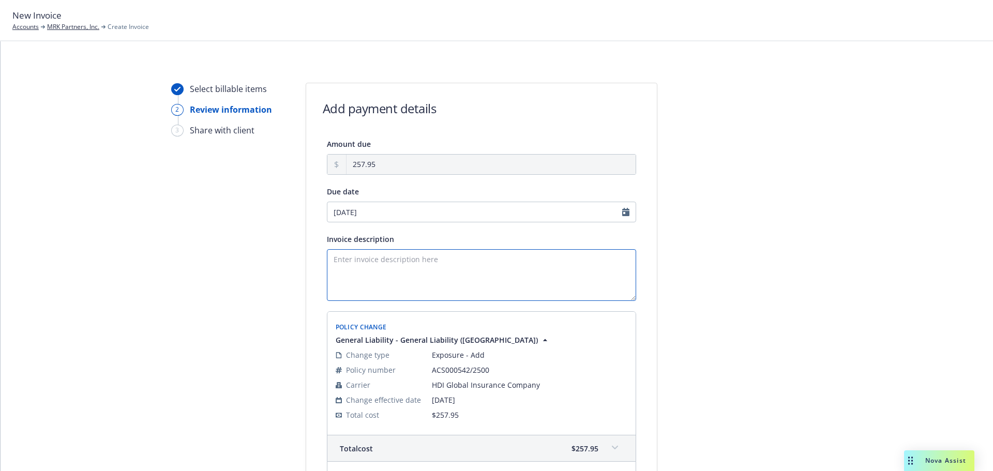
click at [481, 265] on textarea "Invoice description" at bounding box center [481, 275] width 309 height 52
paste textarea "25-26 GL ([GEOGRAPHIC_DATA]) Endt 1 - Add 300 [PERSON_NAME]"
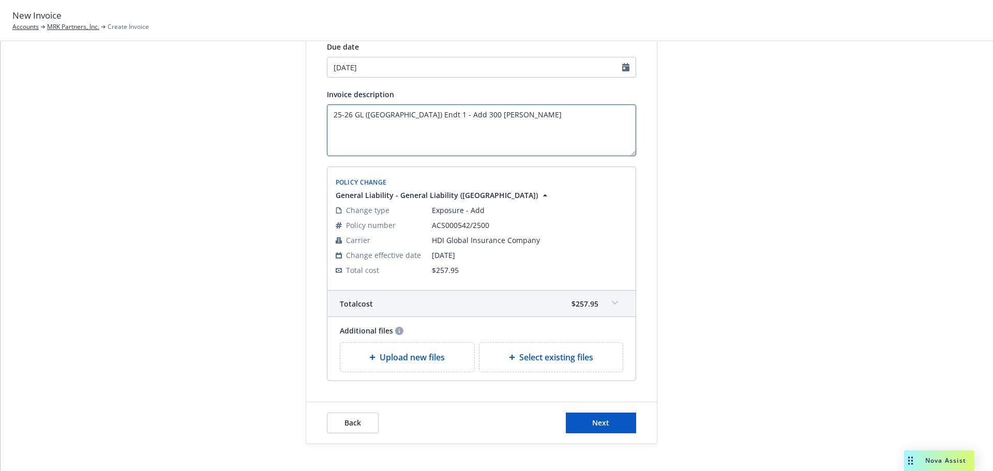
scroll to position [159, 0]
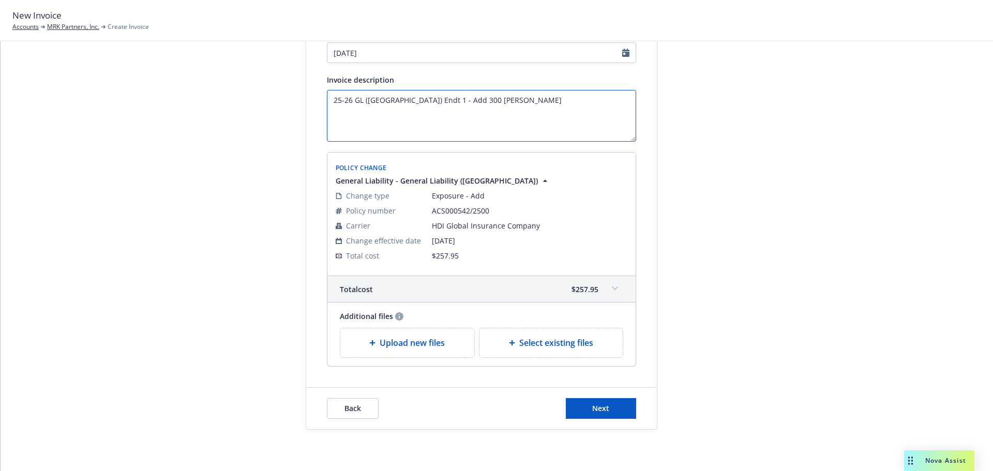
type textarea "25-26 GL ([GEOGRAPHIC_DATA]) Endt 1 - Add 300 [PERSON_NAME]"
click at [574, 414] on button "Next" at bounding box center [601, 408] width 70 height 21
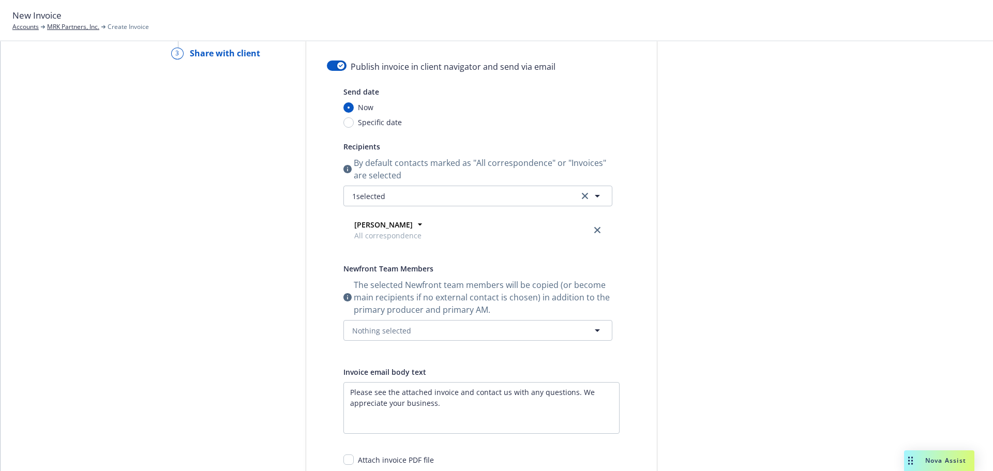
scroll to position [0, 0]
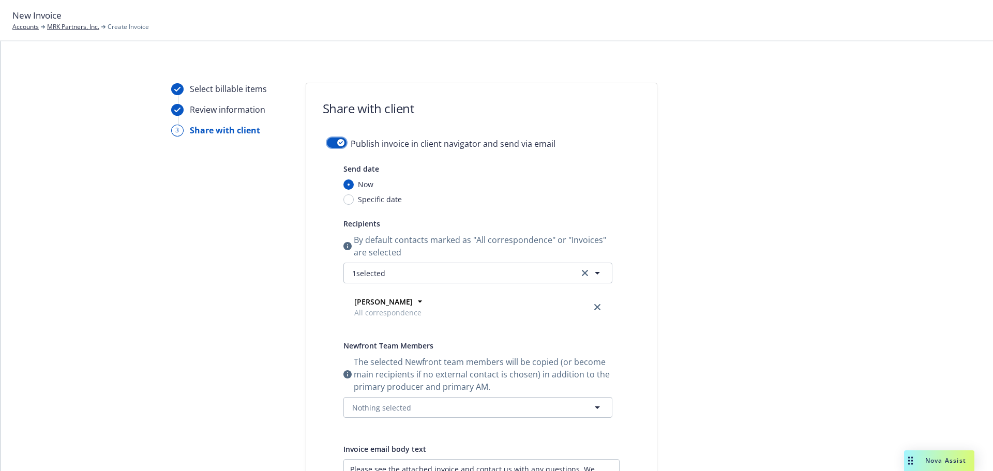
click at [337, 139] on div "button" at bounding box center [340, 142] width 7 height 7
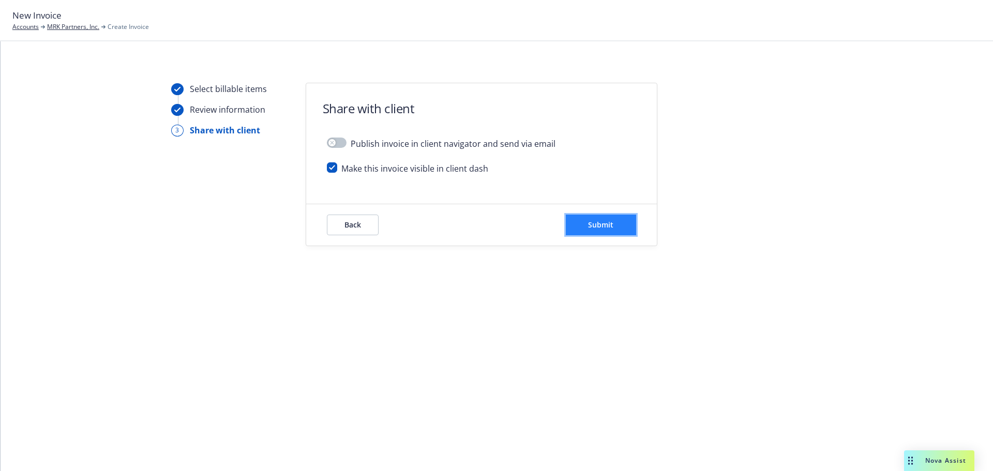
click at [577, 217] on button "Submit" at bounding box center [601, 225] width 70 height 21
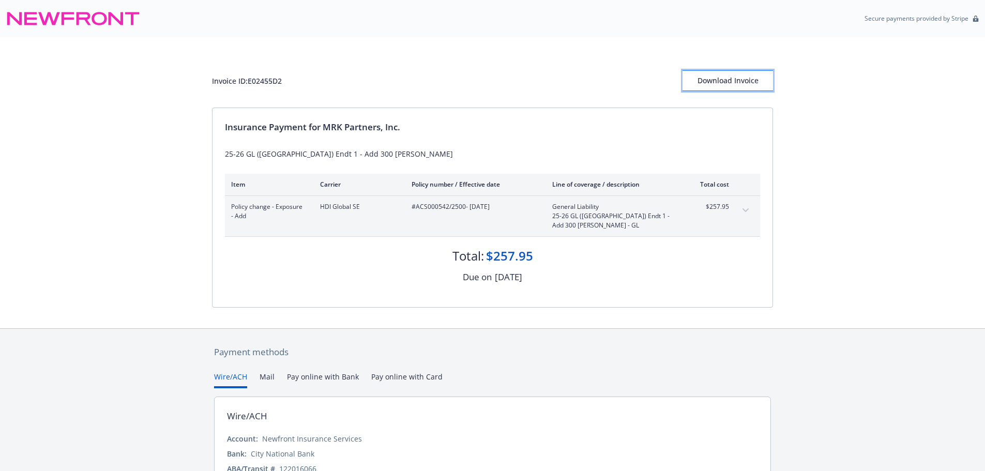
click at [709, 74] on div "Download Invoice" at bounding box center [727, 81] width 90 height 20
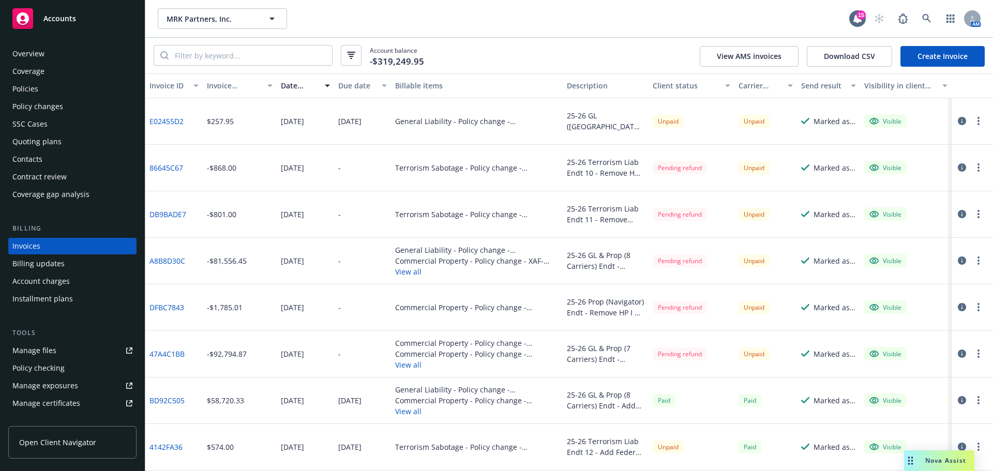
click at [164, 122] on link "E02455D2" at bounding box center [166, 121] width 34 height 11
click at [46, 97] on div "Policies" at bounding box center [72, 89] width 120 height 17
click at [43, 95] on div "Policies" at bounding box center [72, 89] width 120 height 17
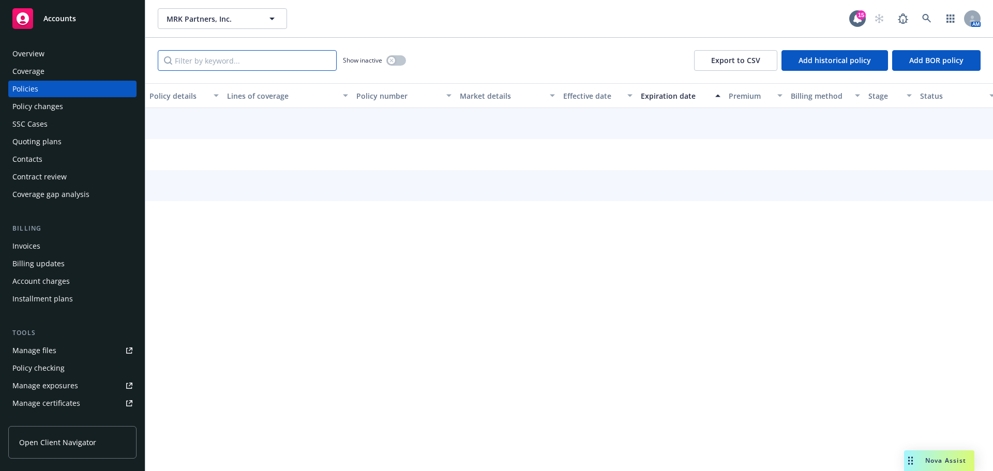
click at [199, 59] on input "Filter by keyword..." at bounding box center [247, 60] width 179 height 21
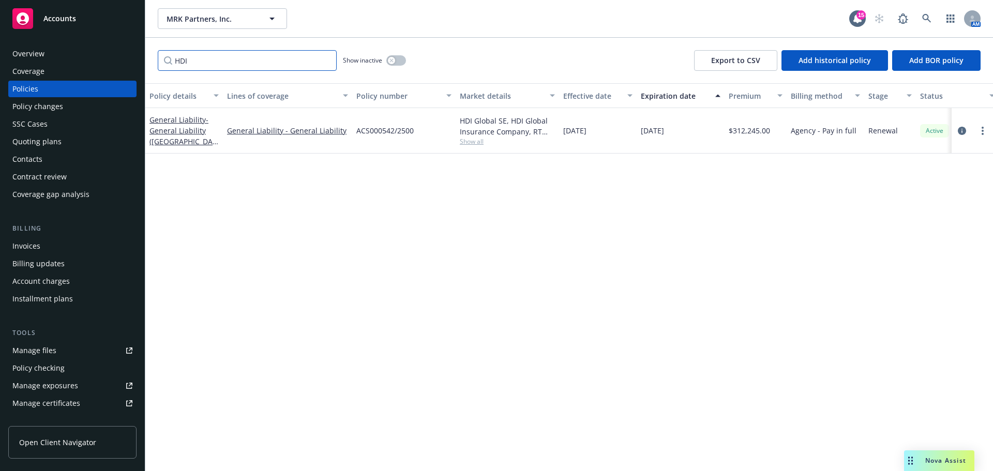
type input "HDI"
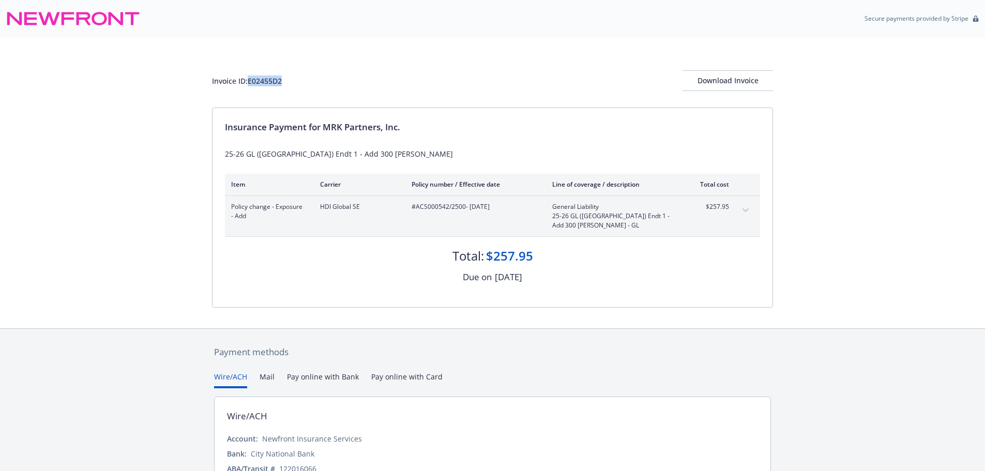
drag, startPoint x: 283, startPoint y: 80, endPoint x: 249, endPoint y: 80, distance: 34.6
click at [249, 80] on div "Invoice ID: E02455D2" at bounding box center [247, 80] width 70 height 11
copy div "E02455D2"
click at [179, 162] on div "Invoice ID: E02455D2 Download Invoice Insurance Payment for MRK Partners, Inc. …" at bounding box center [492, 182] width 985 height 291
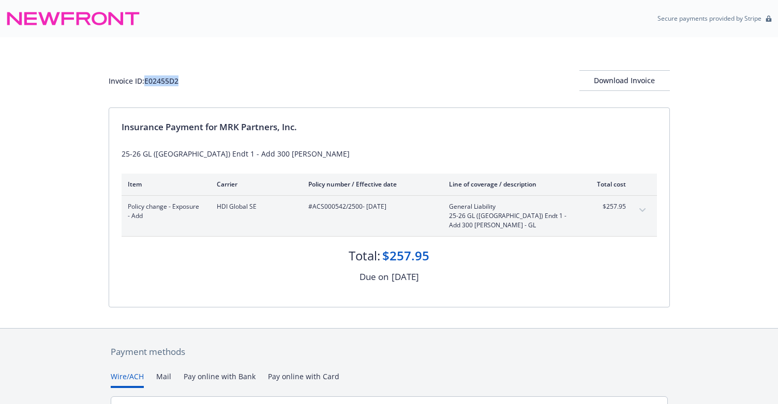
drag, startPoint x: 179, startPoint y: 81, endPoint x: 146, endPoint y: 81, distance: 32.6
click at [146, 81] on div "Invoice ID: E02455D2" at bounding box center [144, 80] width 70 height 11
copy div "E02455D2"
